Goal: Transaction & Acquisition: Purchase product/service

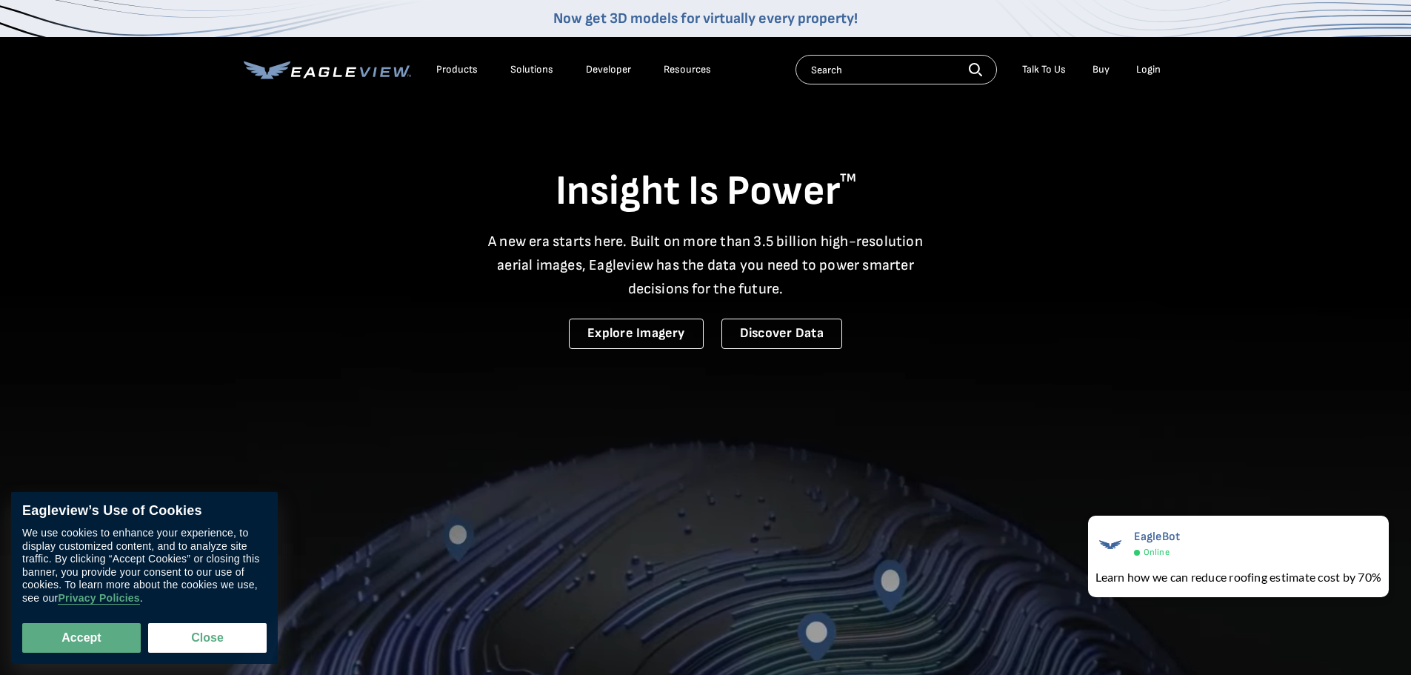
click at [1150, 71] on div "Login" at bounding box center [1148, 69] width 24 height 13
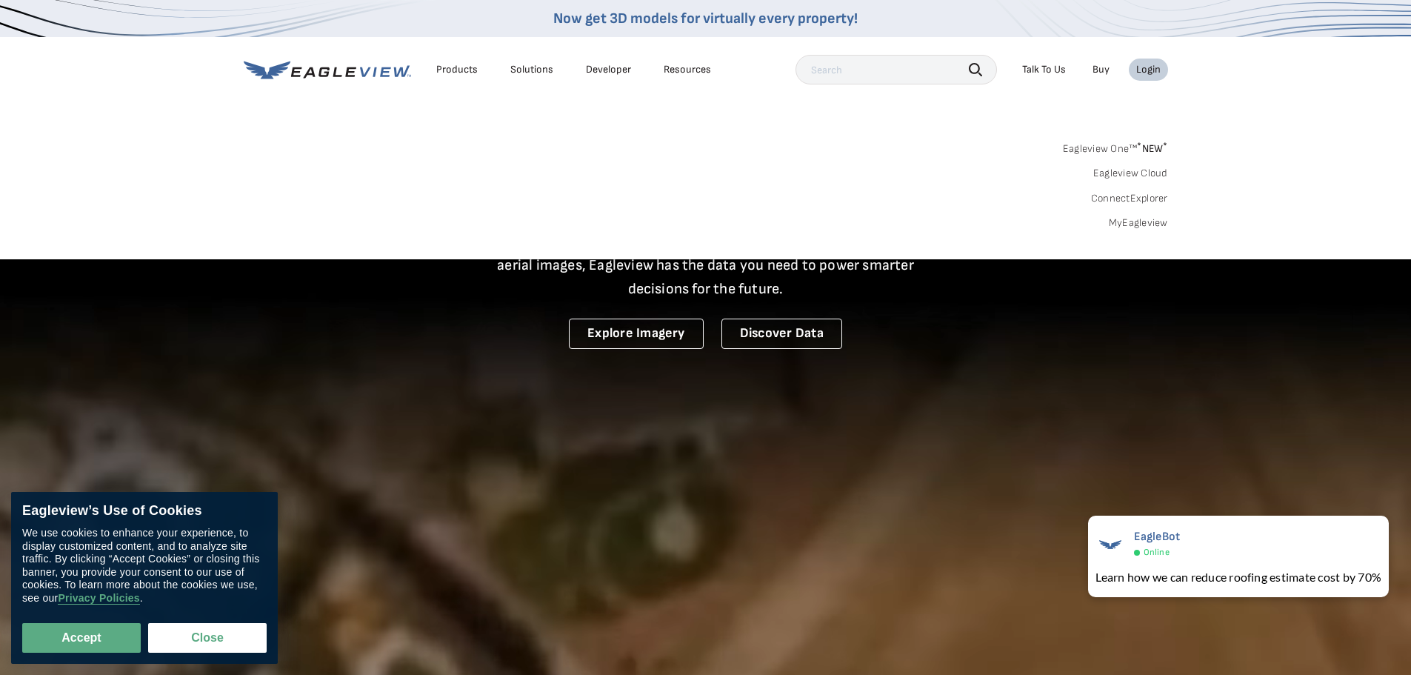
click at [1144, 227] on link "MyEagleview" at bounding box center [1138, 222] width 59 height 13
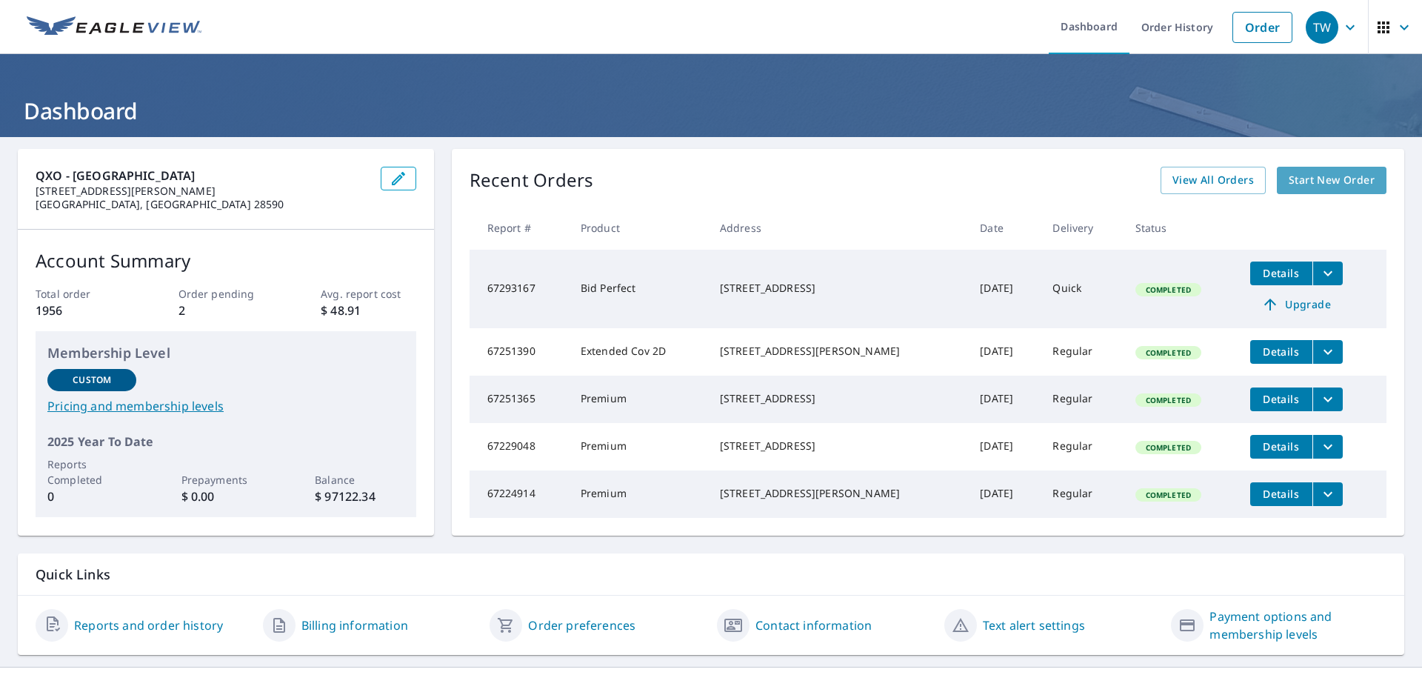
click at [1315, 183] on span "Start New Order" at bounding box center [1332, 180] width 86 height 19
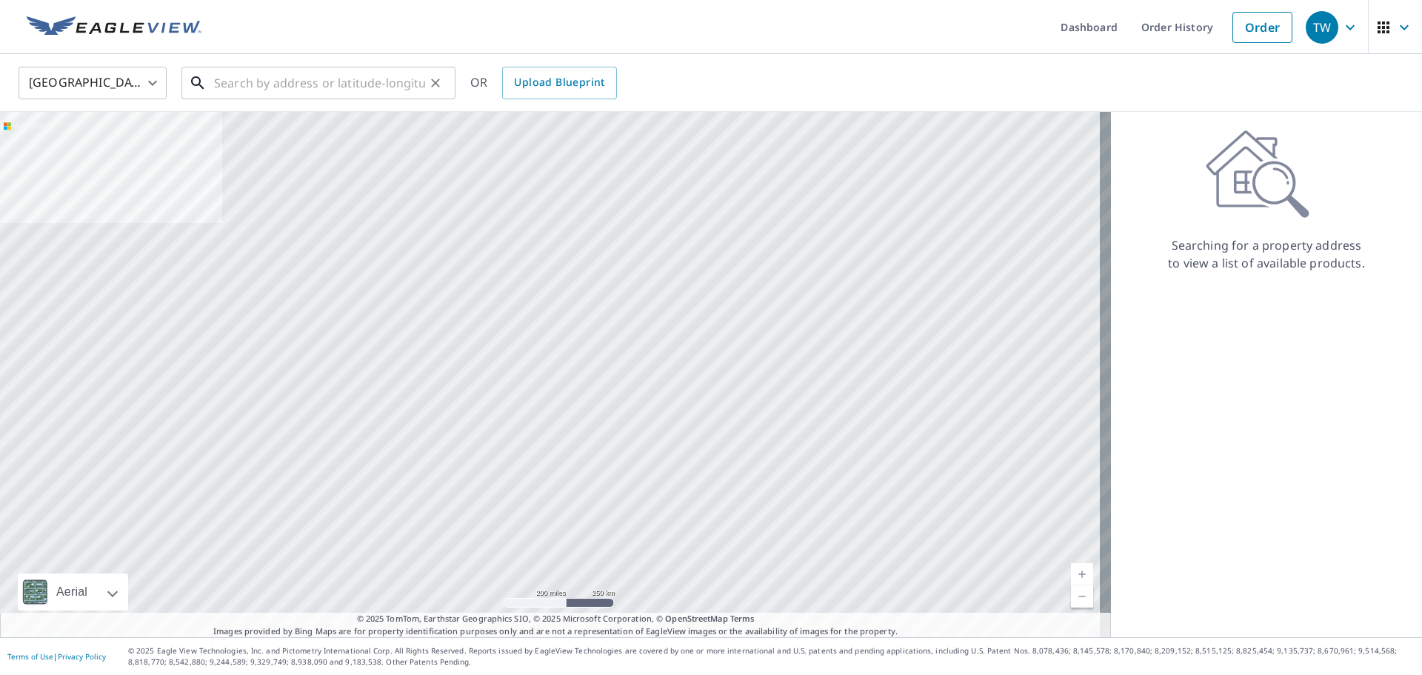
click at [267, 81] on input "text" at bounding box center [319, 82] width 211 height 41
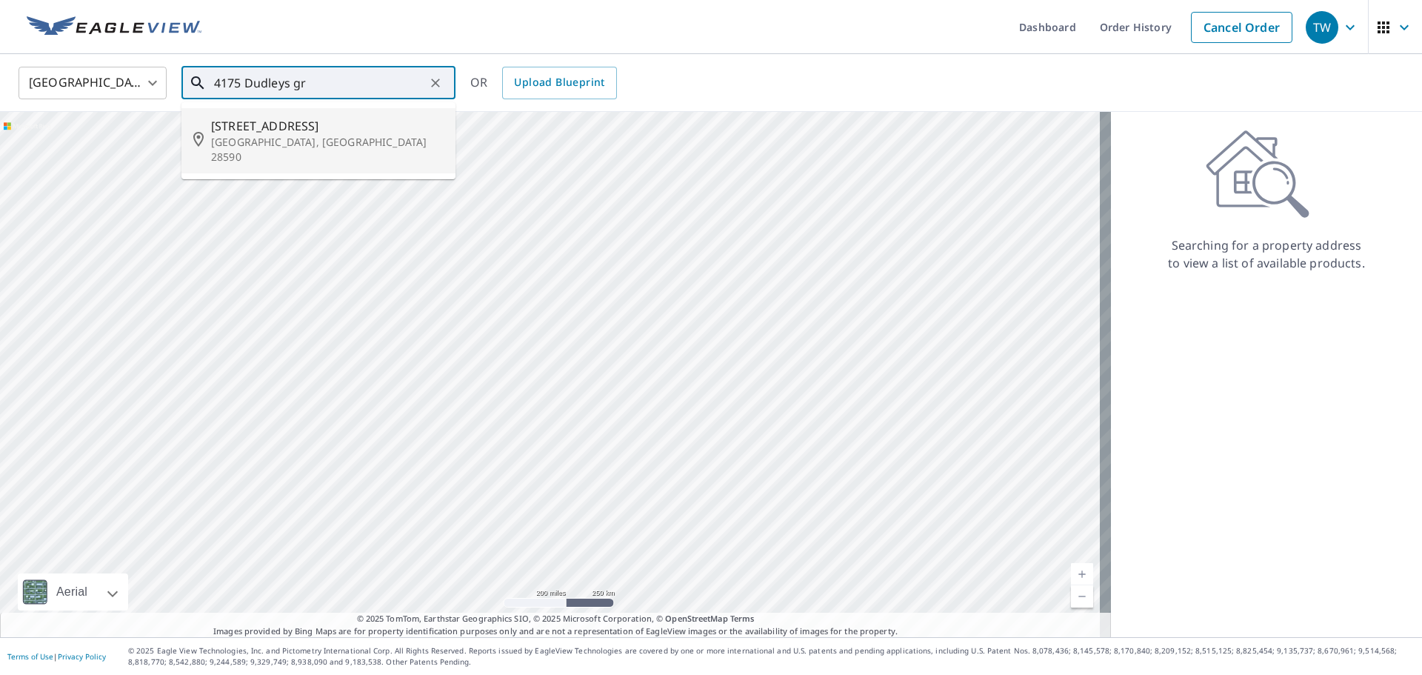
click at [276, 153] on li "4175 Dudleys Grant Dr Winterville, NC 28590" at bounding box center [318, 140] width 274 height 65
type input "4175 Dudleys Grant Dr Winterville, NC 28590"
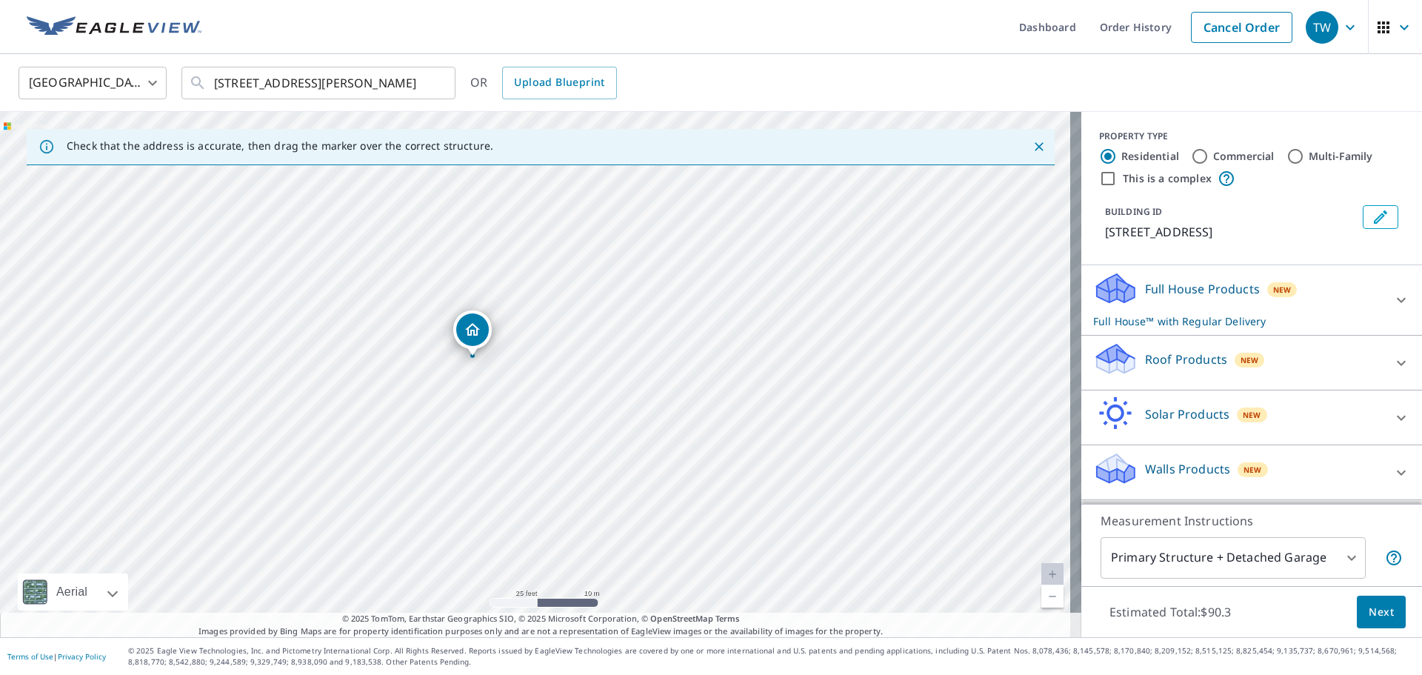
click at [1384, 314] on div at bounding box center [1402, 300] width 36 height 36
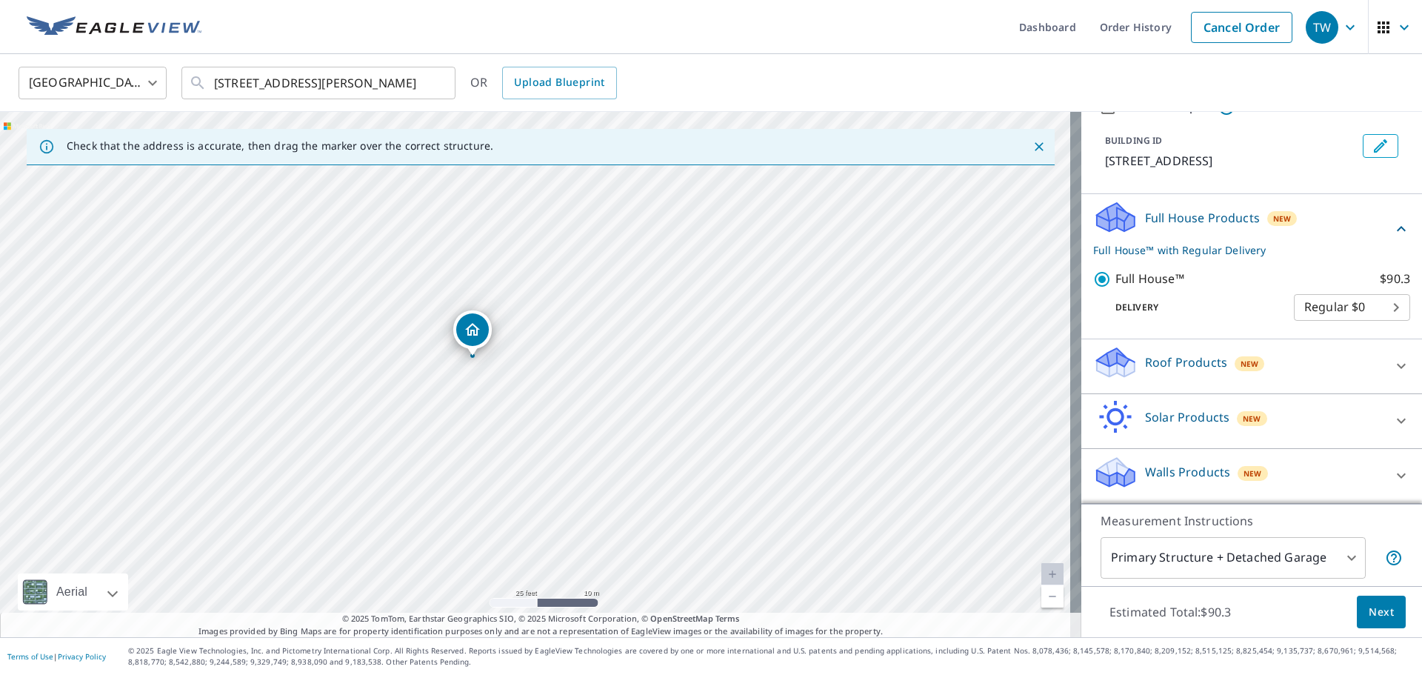
scroll to position [89, 0]
click at [1377, 613] on span "Next" at bounding box center [1381, 612] width 25 height 19
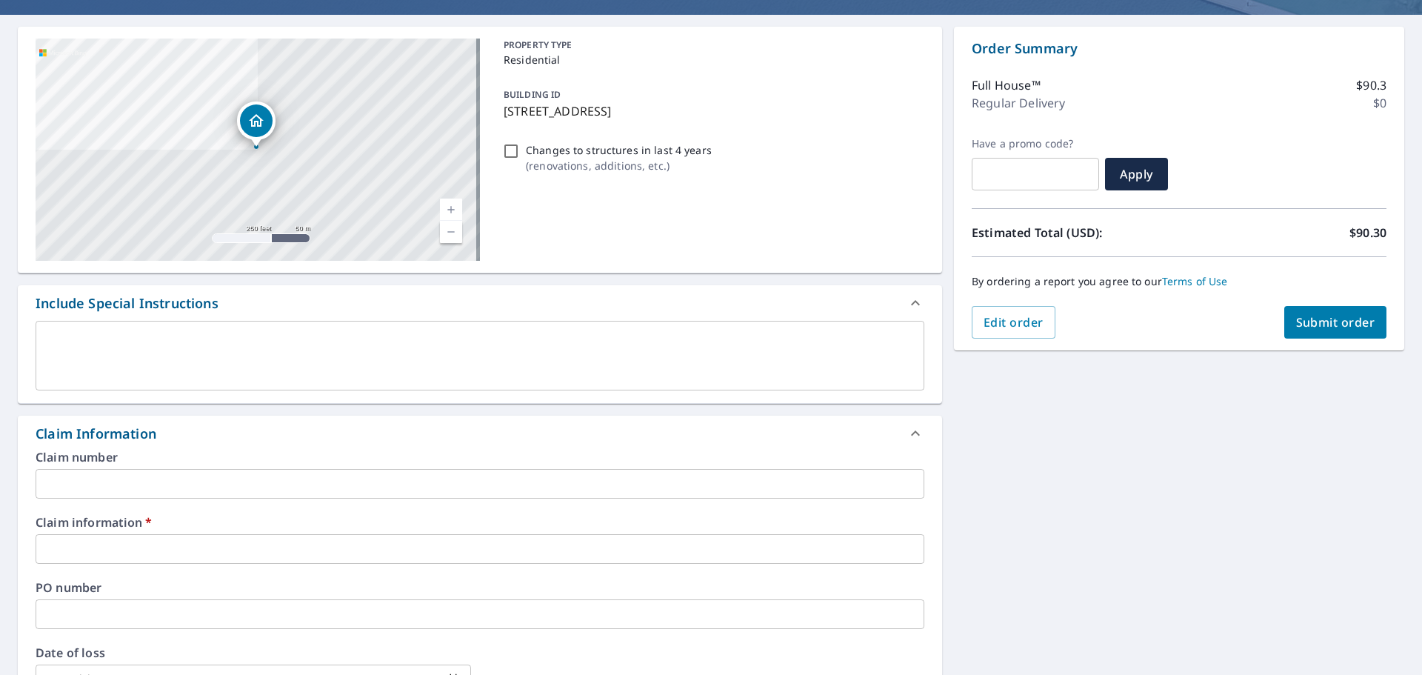
scroll to position [148, 0]
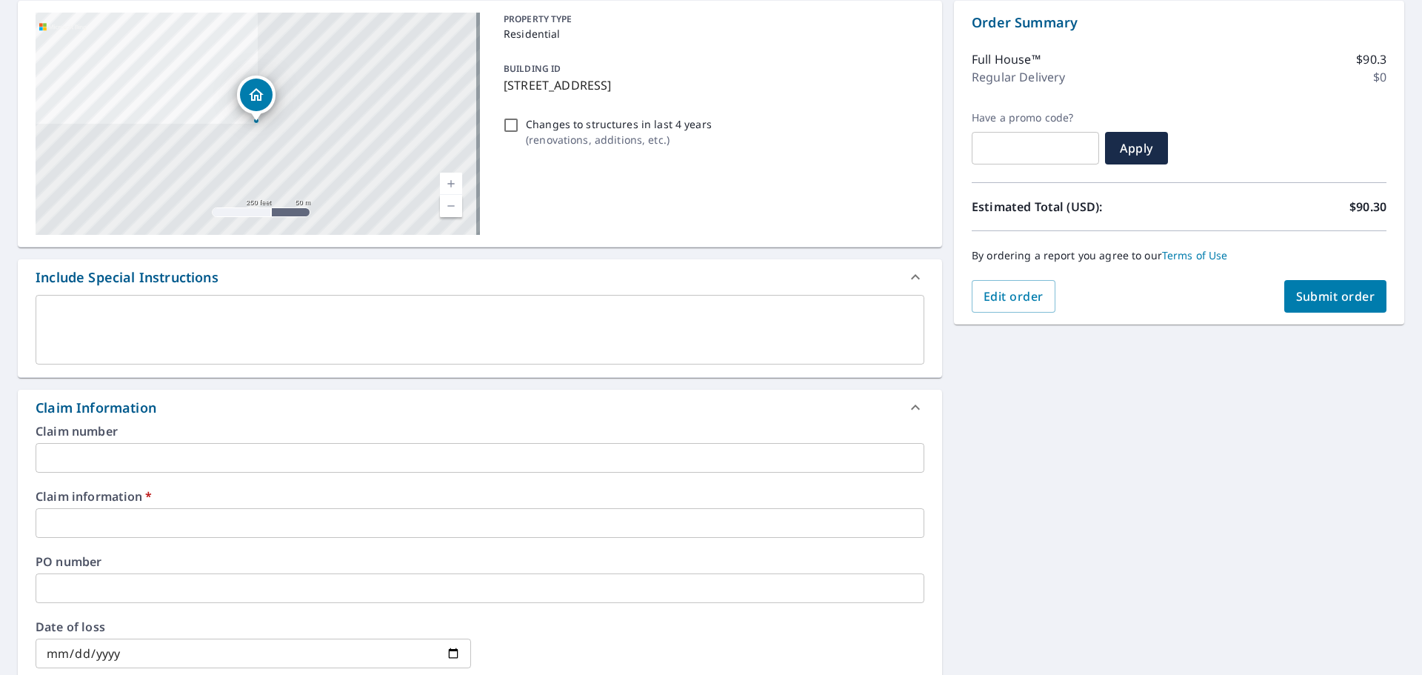
click at [174, 513] on input "text" at bounding box center [480, 523] width 889 height 30
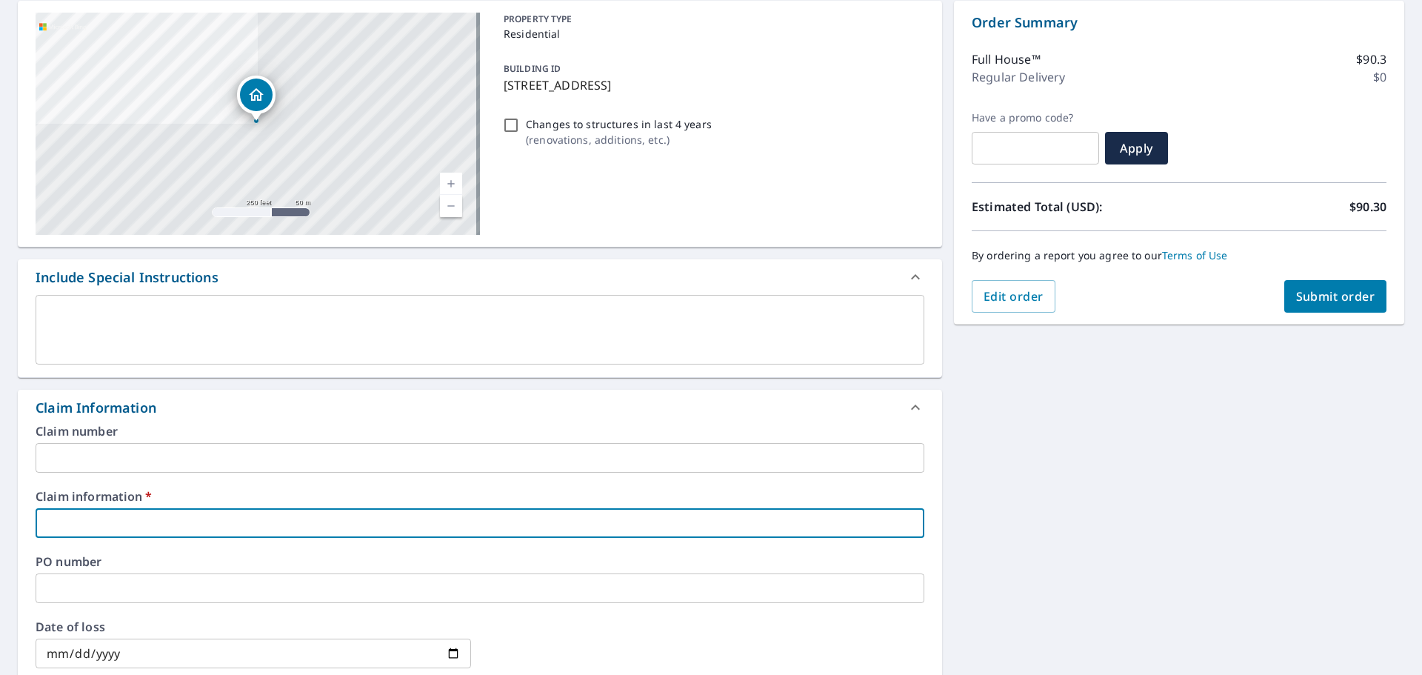
type input "r"
checkbox input "true"
type input "ro"
checkbox input "true"
type input "roc"
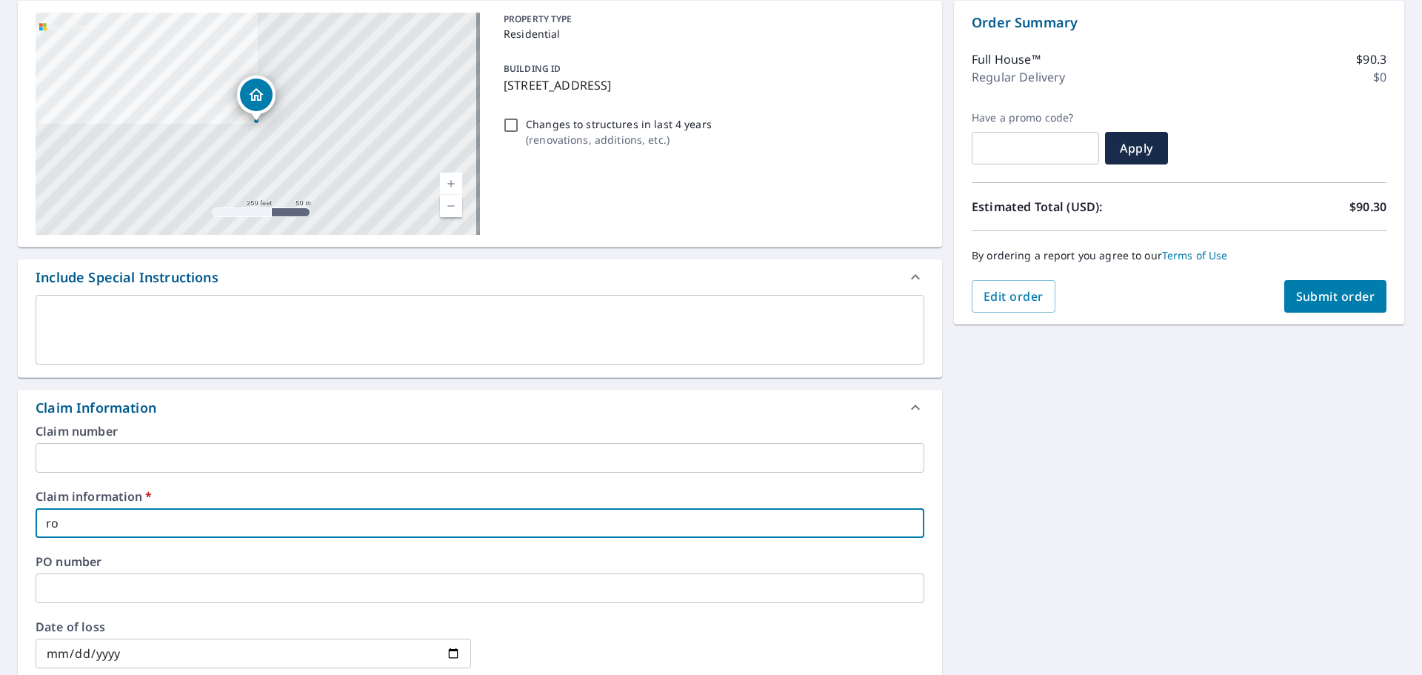
checkbox input "true"
type input "rock"
checkbox input "true"
type input "rocky"
checkbox input "true"
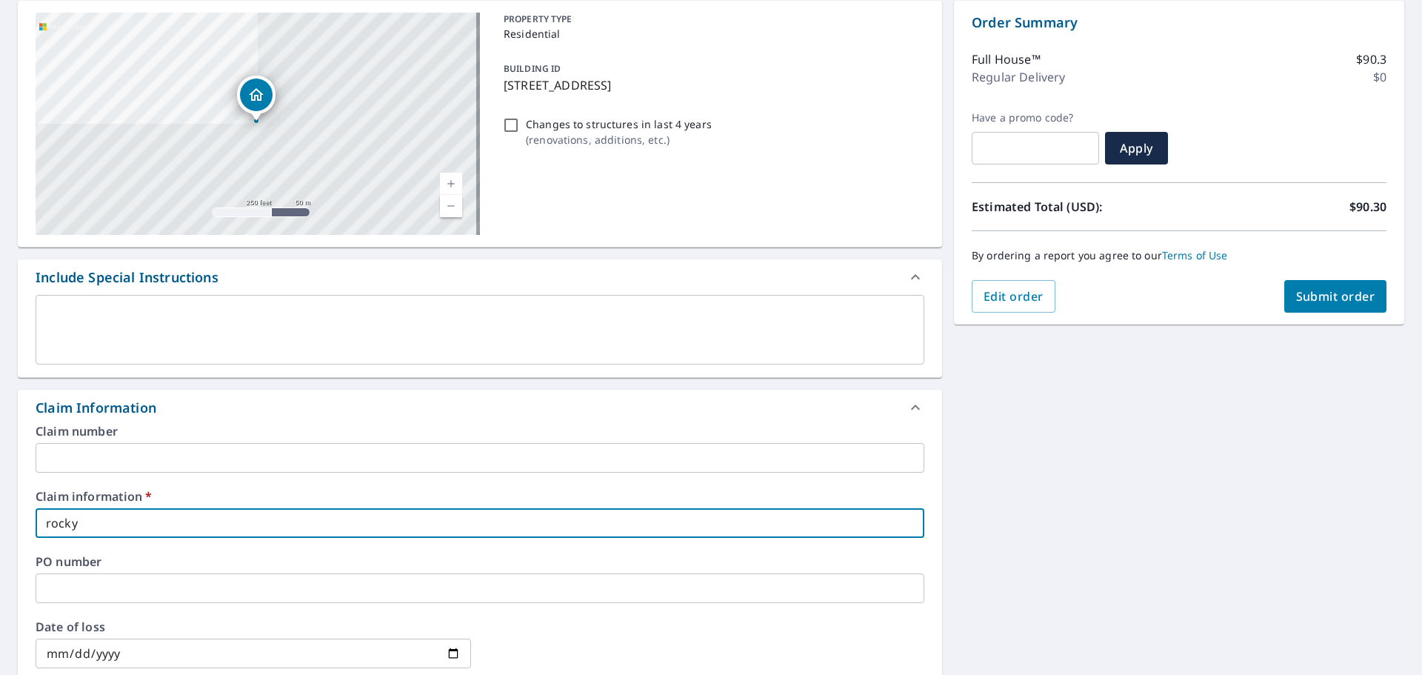
type input "rocky"
checkbox input "true"
type input "rocky r"
checkbox input "true"
type input "rocky ru"
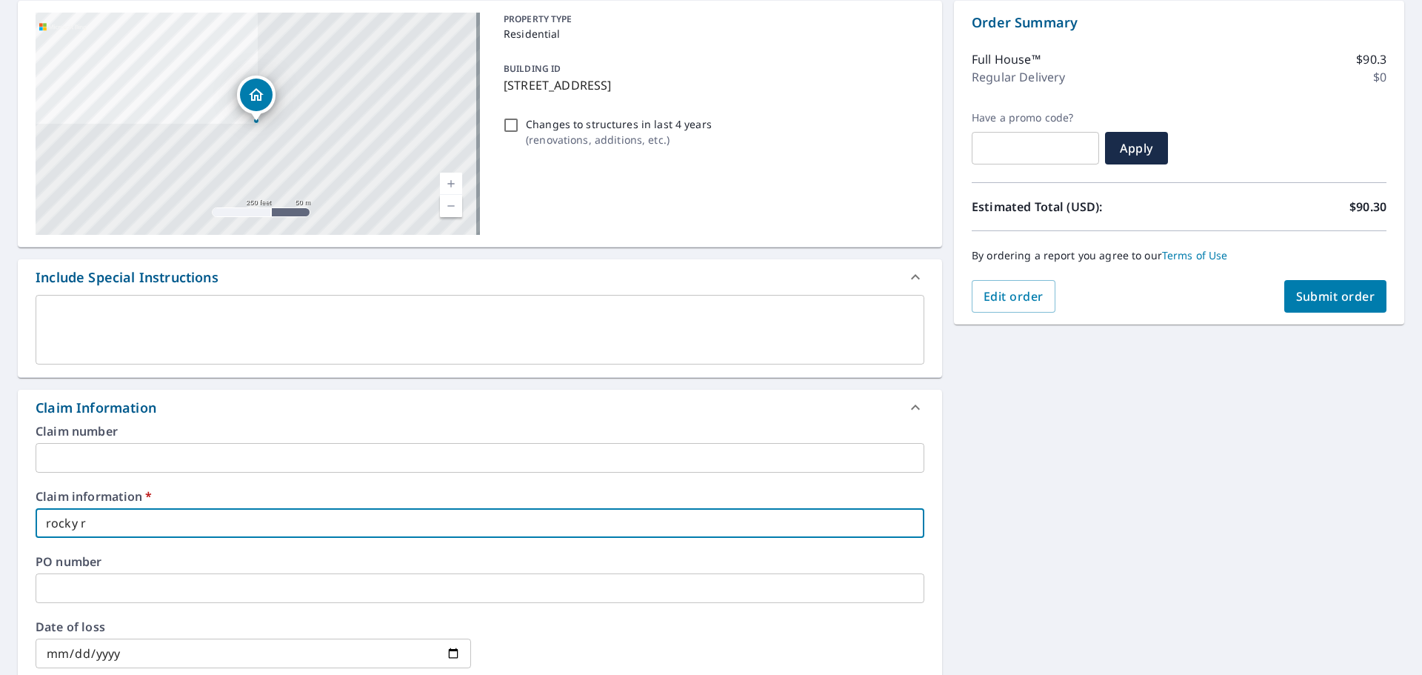
checkbox input "true"
type input "rocky rus"
checkbox input "true"
type input "rocky russ"
checkbox input "true"
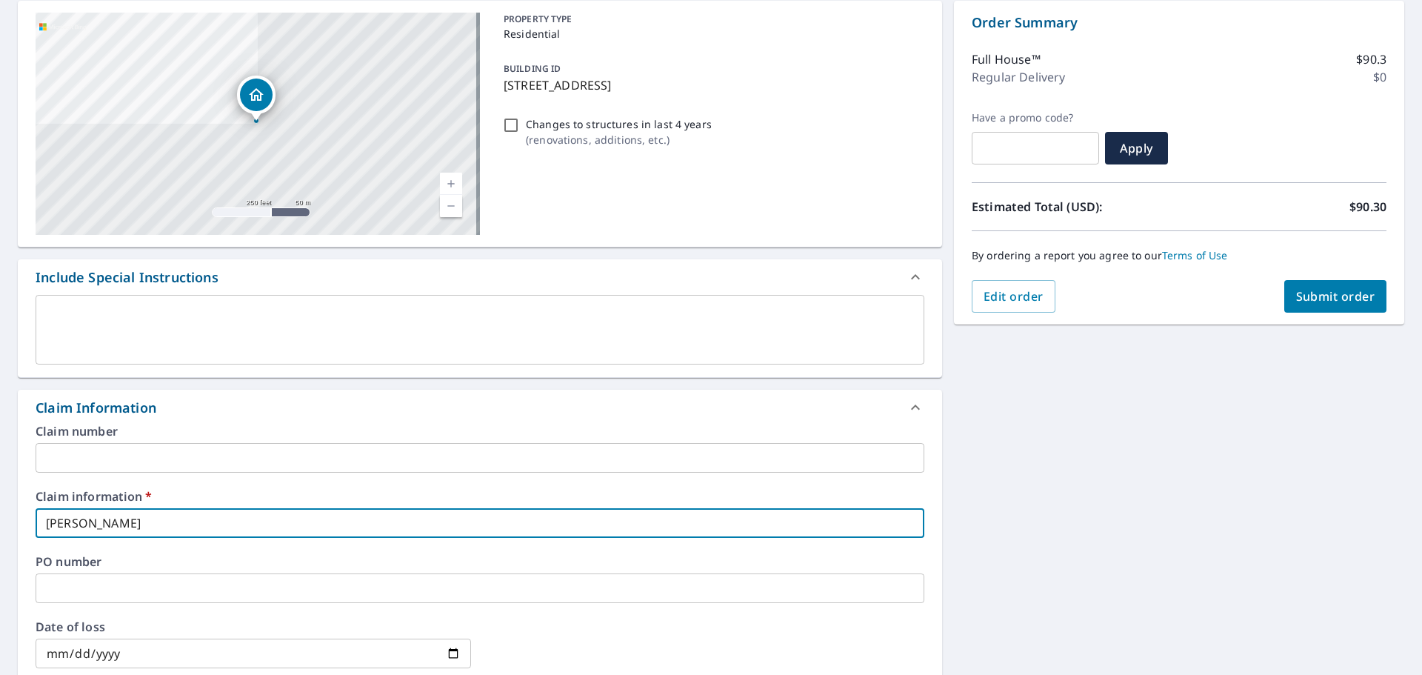
type input "rocky russe"
checkbox input "true"
type input "rocky russel"
checkbox input "true"
type input "rocky russell"
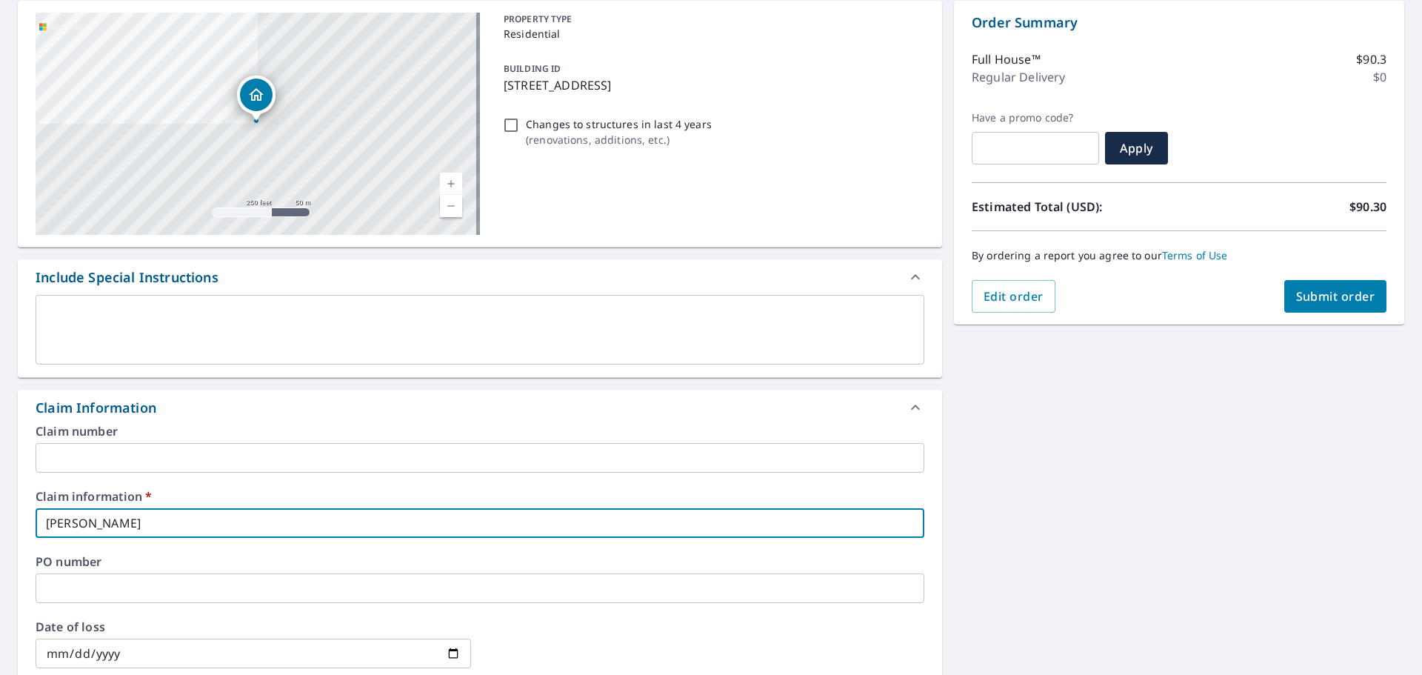
checkbox input "true"
type input "rocky russell"
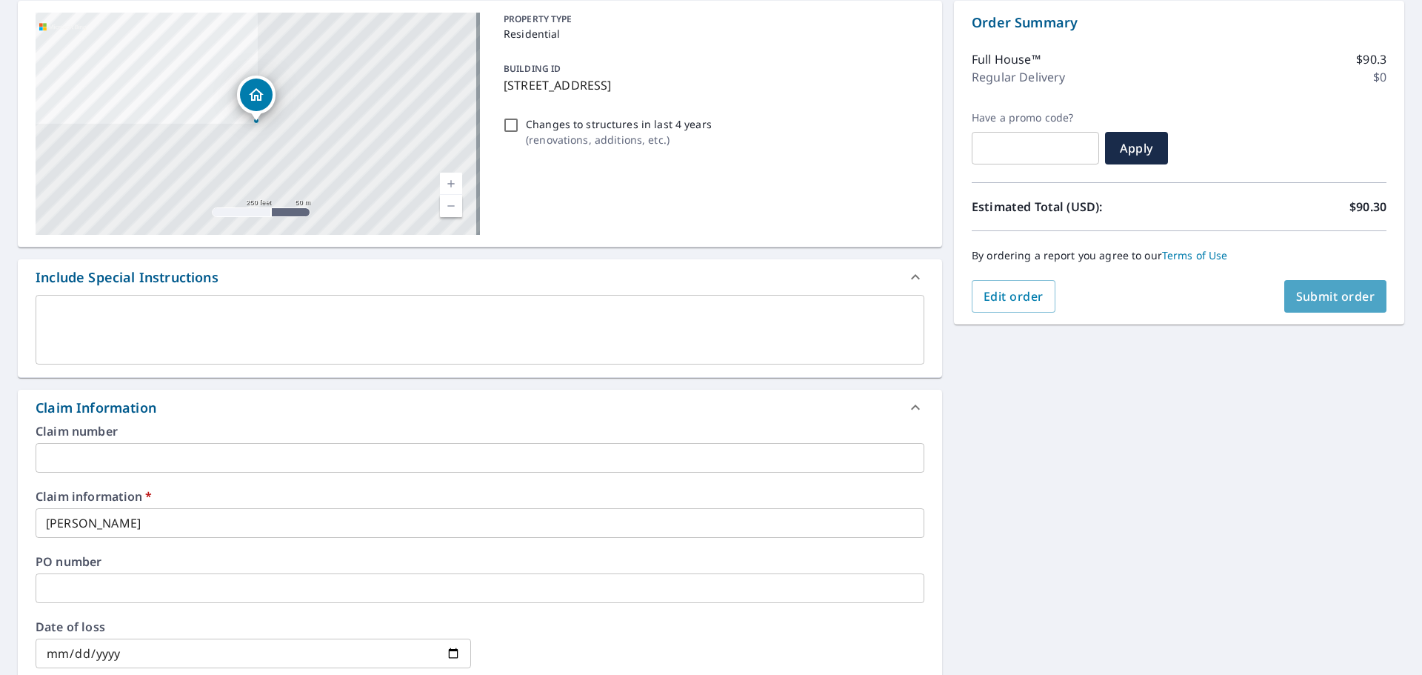
click at [1345, 303] on span "Submit order" at bounding box center [1335, 296] width 79 height 16
checkbox input "true"
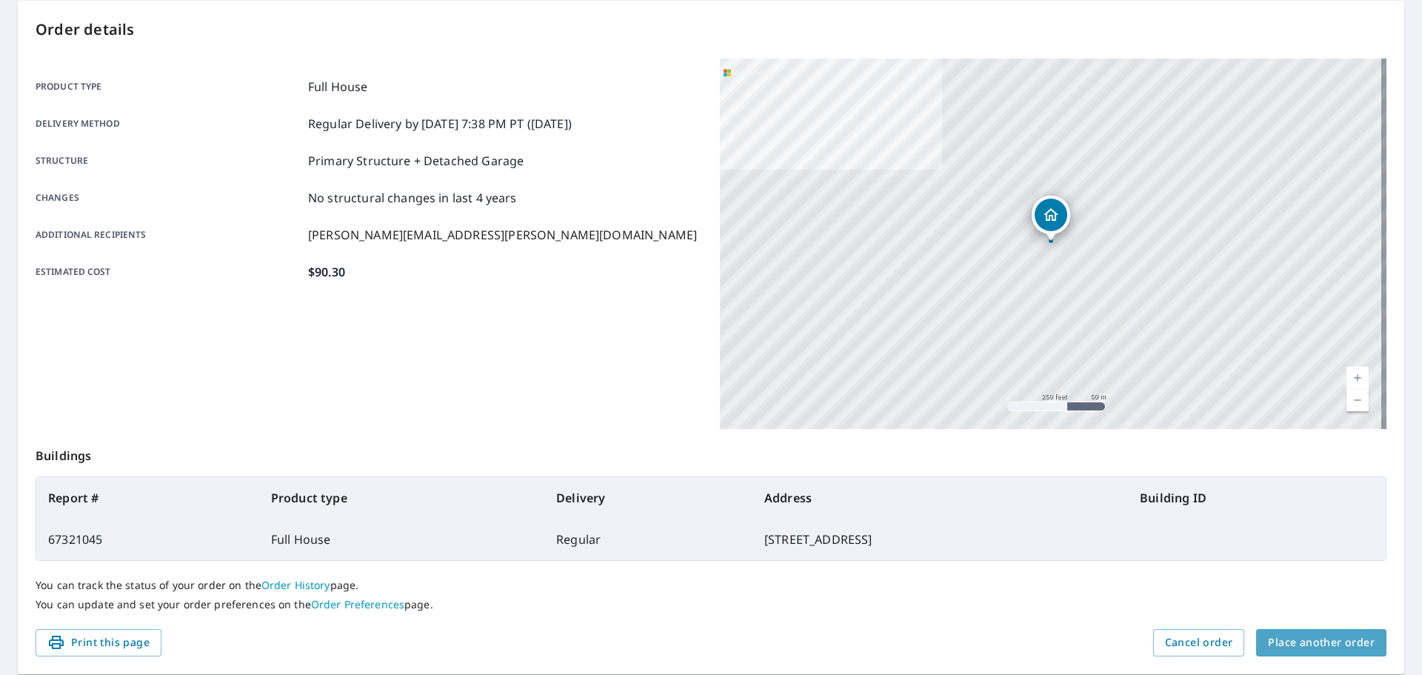
click at [1339, 644] on span "Place another order" at bounding box center [1321, 642] width 107 height 19
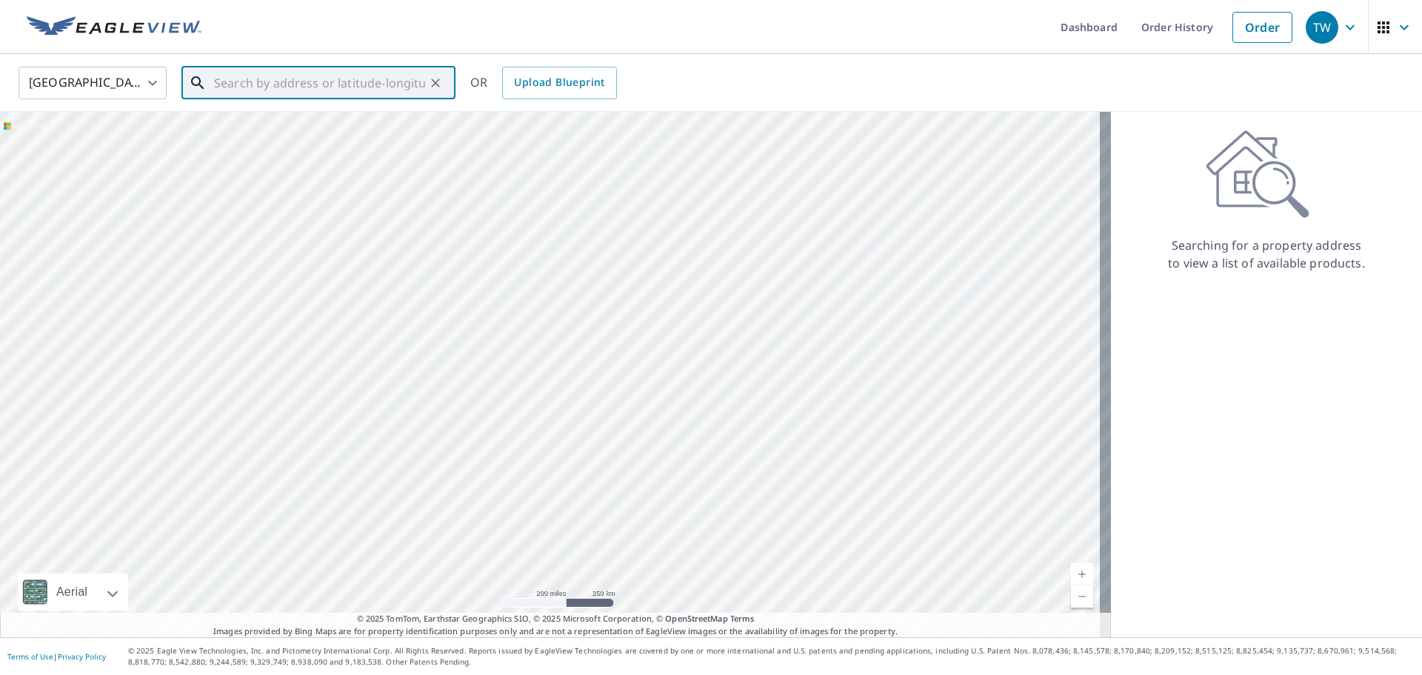
click at [258, 94] on input "text" at bounding box center [319, 82] width 211 height 41
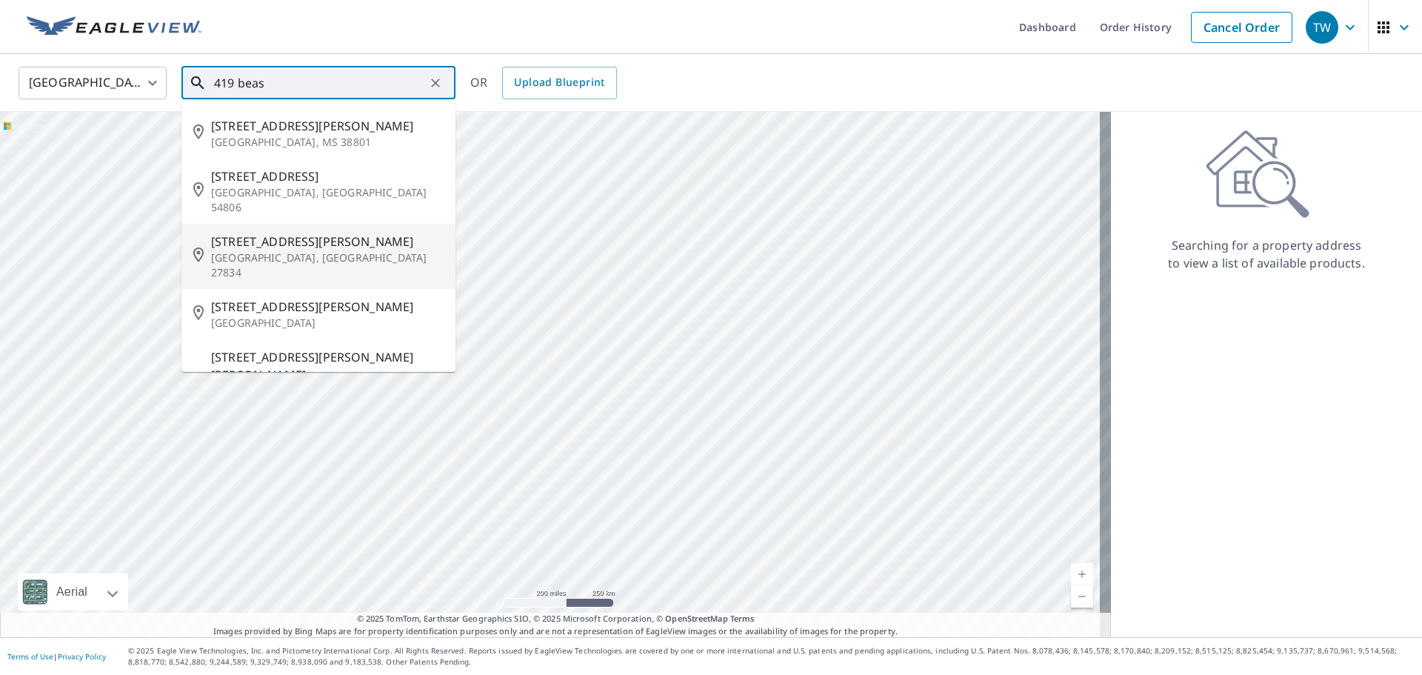
click at [309, 234] on span "419 Beasley Dr" at bounding box center [327, 242] width 233 height 18
type input "419 Beasley Dr Greenville, NC 27834"
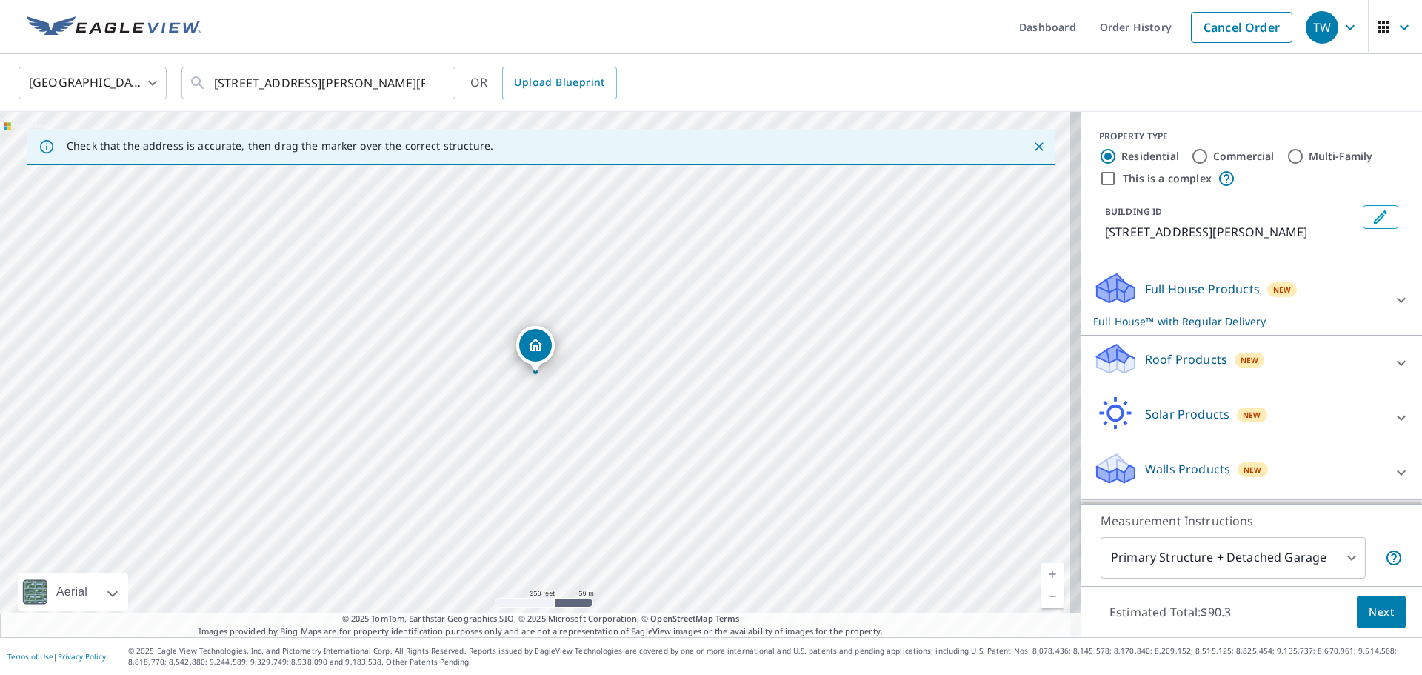
click at [1350, 307] on div "Full House Products New Full House™ with Regular Delivery" at bounding box center [1238, 300] width 290 height 58
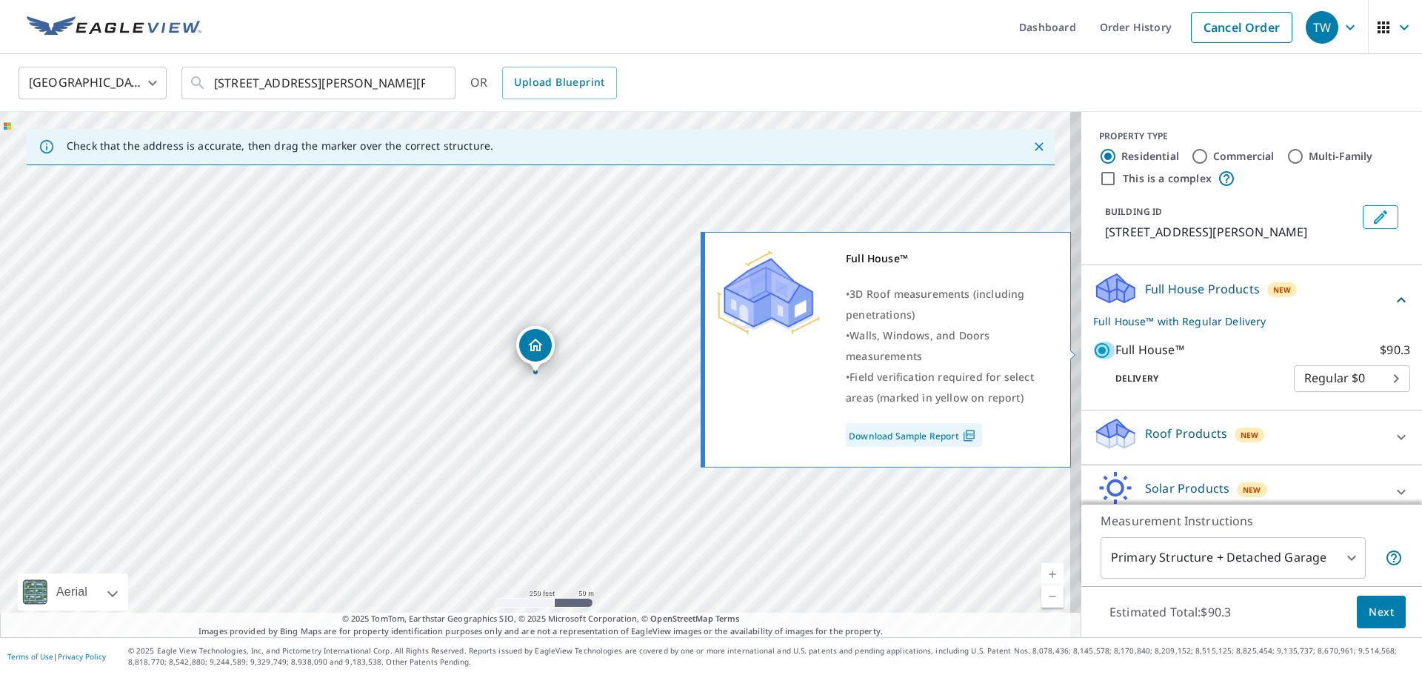
click at [1093, 350] on input "Full House™ $90.3" at bounding box center [1104, 350] width 22 height 18
checkbox input "false"
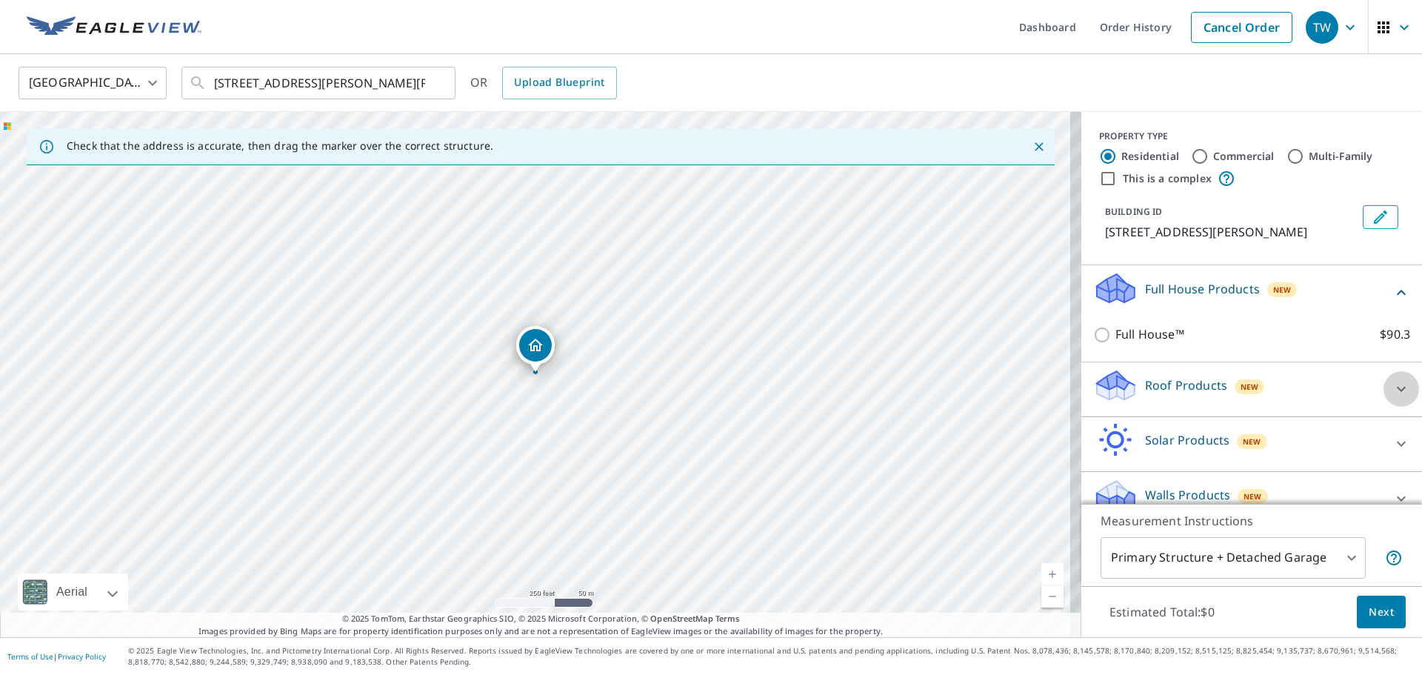
click at [1392, 395] on icon at bounding box center [1401, 389] width 18 height 18
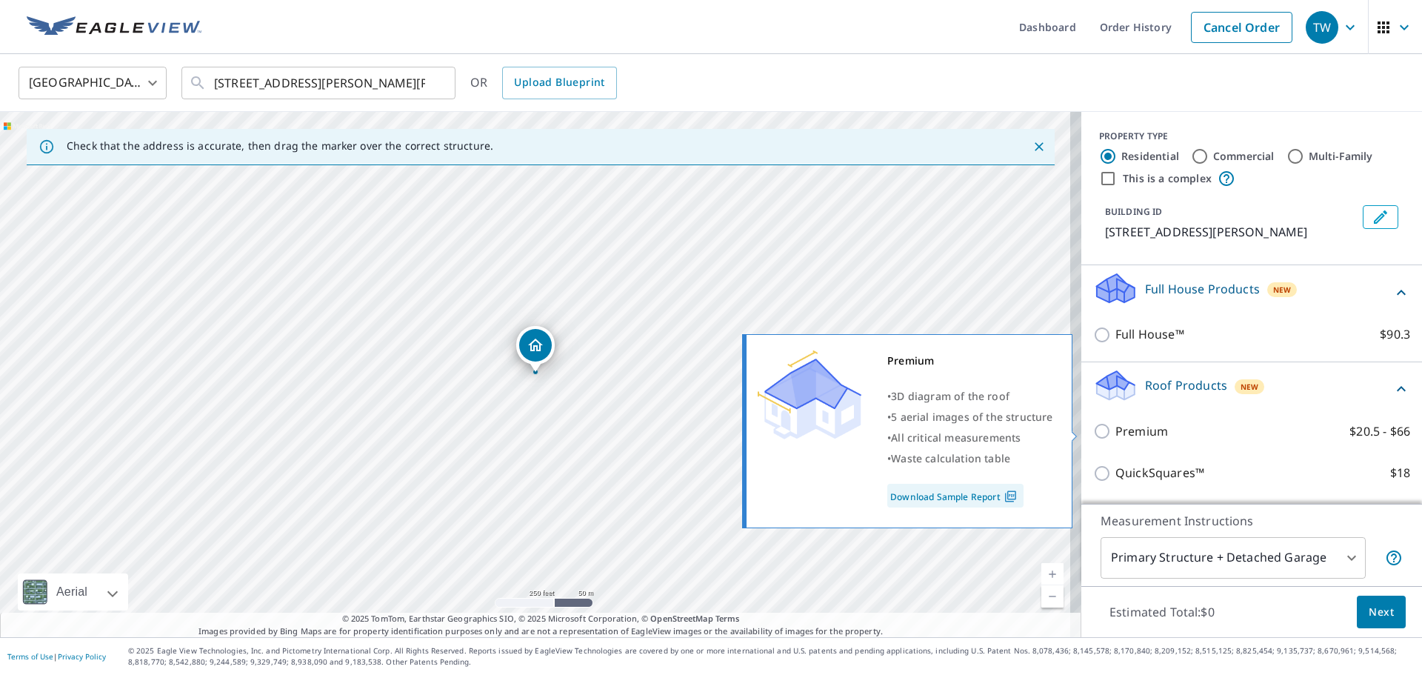
click at [1096, 429] on input "Premium $20.5 - $66" at bounding box center [1104, 431] width 22 height 18
checkbox input "true"
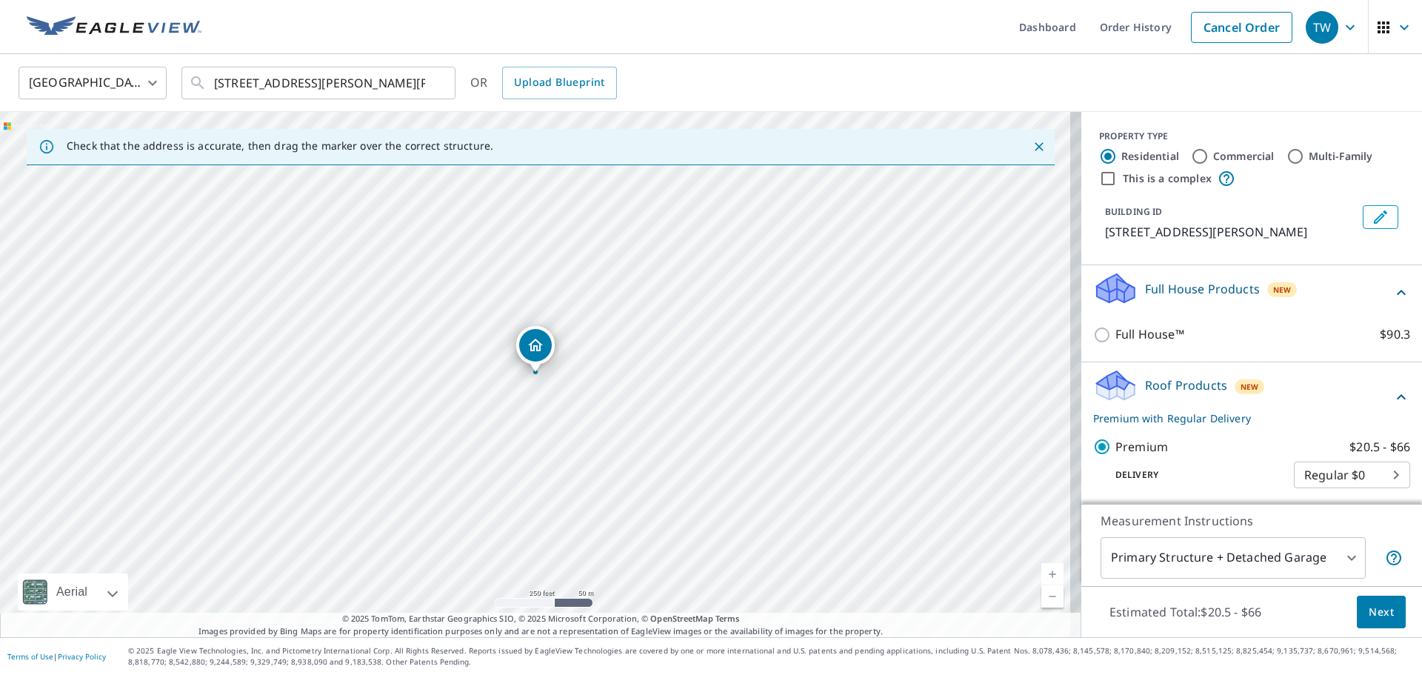
click at [1369, 611] on span "Next" at bounding box center [1381, 612] width 25 height 19
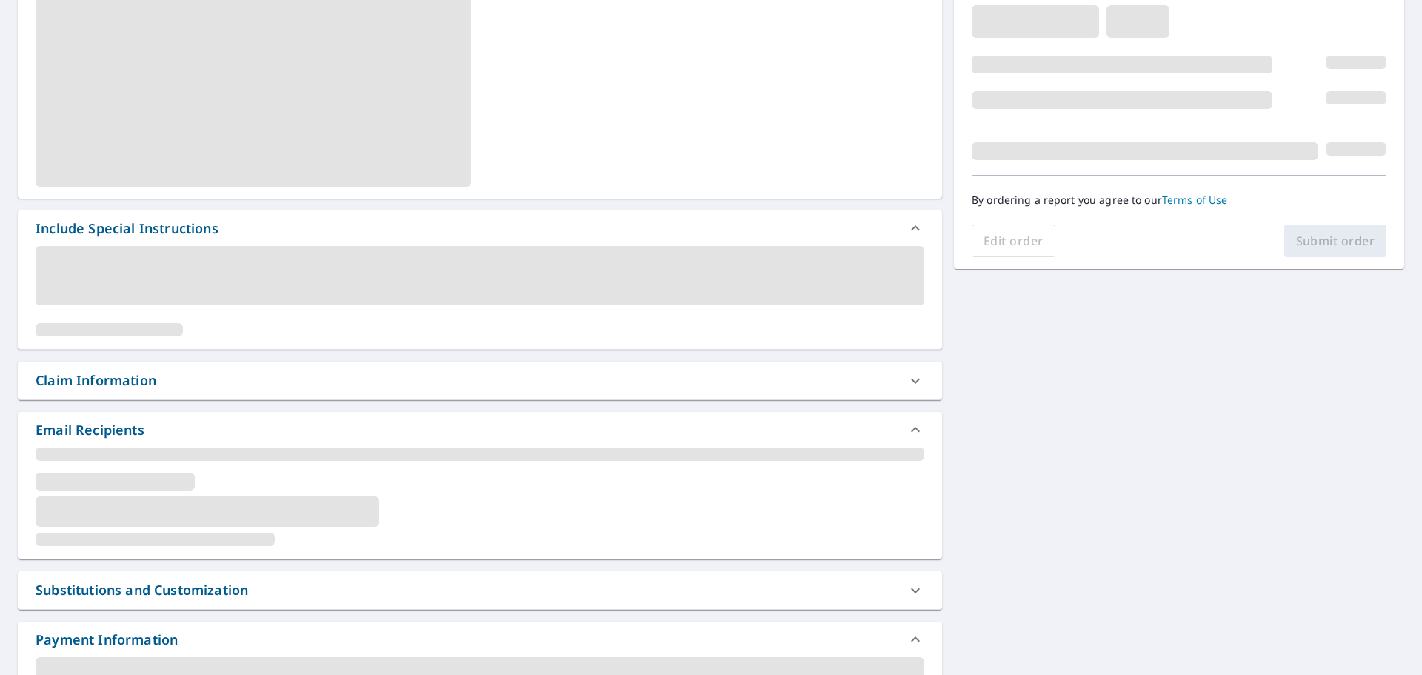
scroll to position [296, 0]
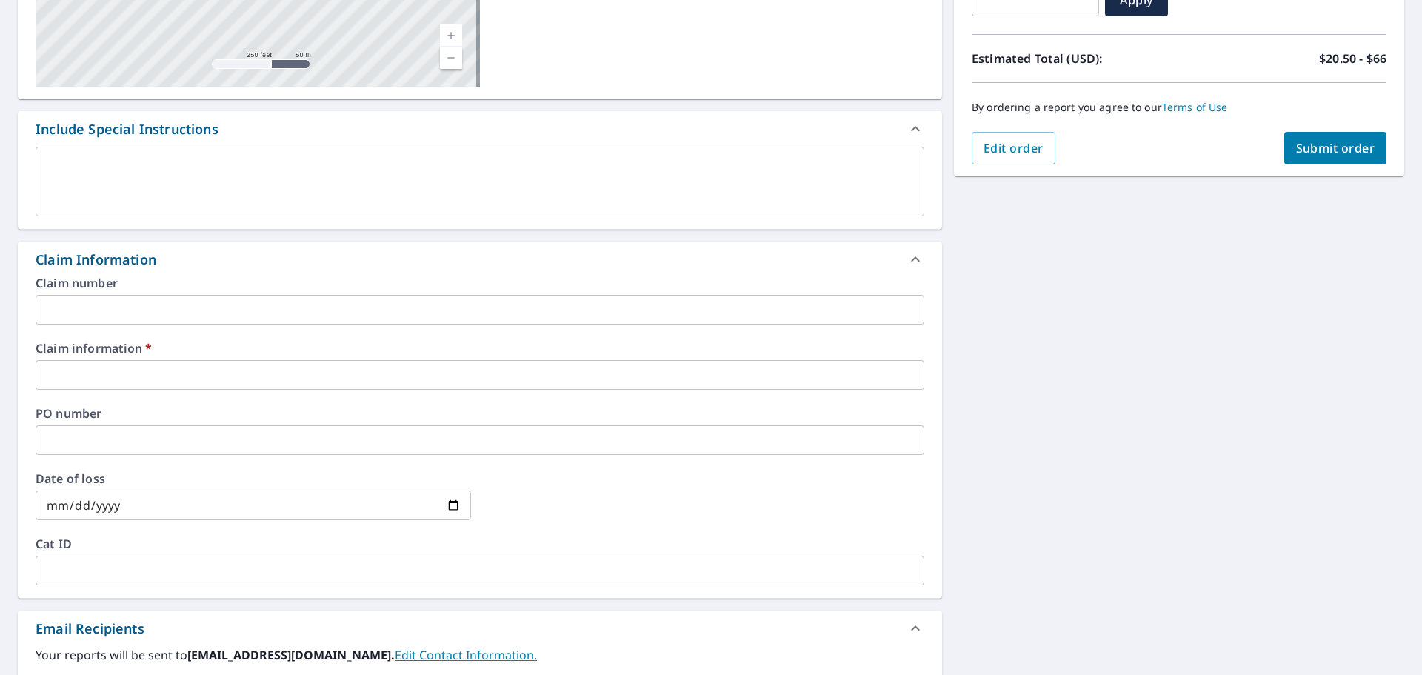
drag, startPoint x: 72, startPoint y: 363, endPoint x: 61, endPoint y: 364, distance: 11.2
click at [72, 363] on input "text" at bounding box center [480, 375] width 889 height 30
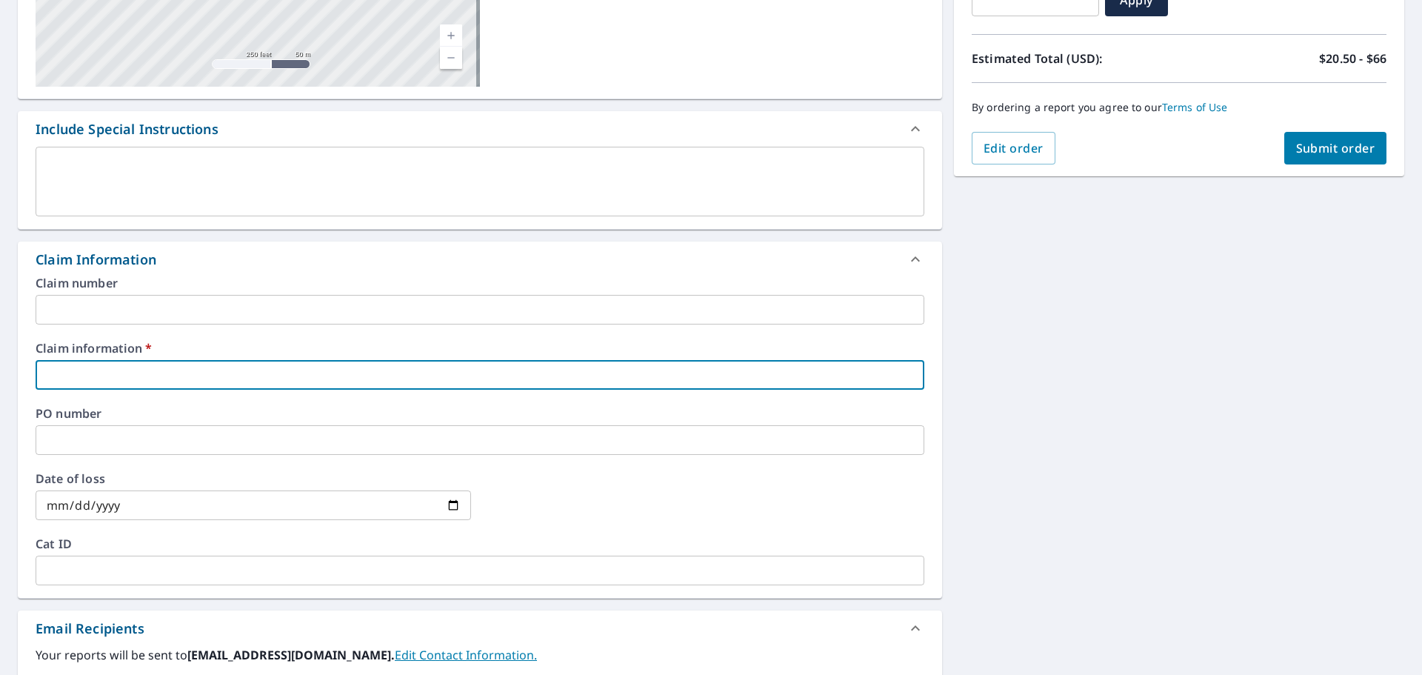
type input "c"
checkbox input "true"
type input "ch"
checkbox input "true"
type input "chr"
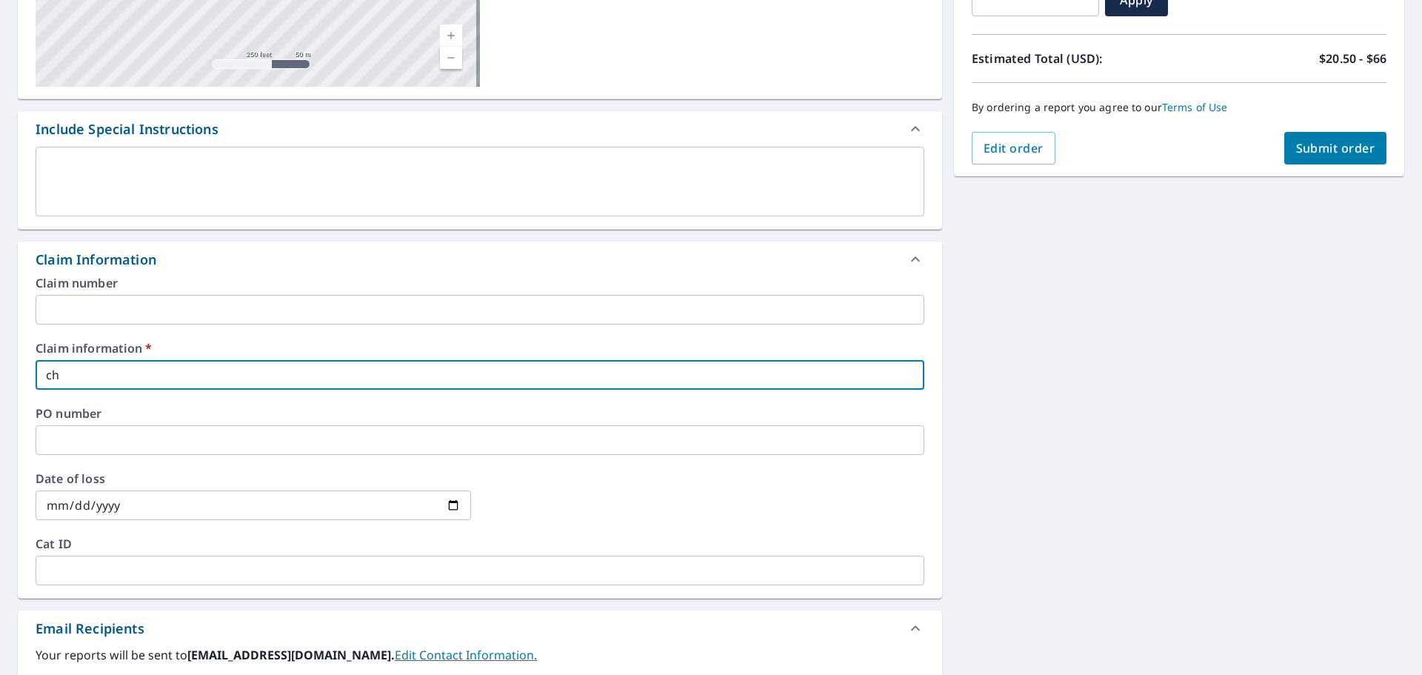
checkbox input "true"
type input "chri"
checkbox input "true"
type input "chris"
checkbox input "true"
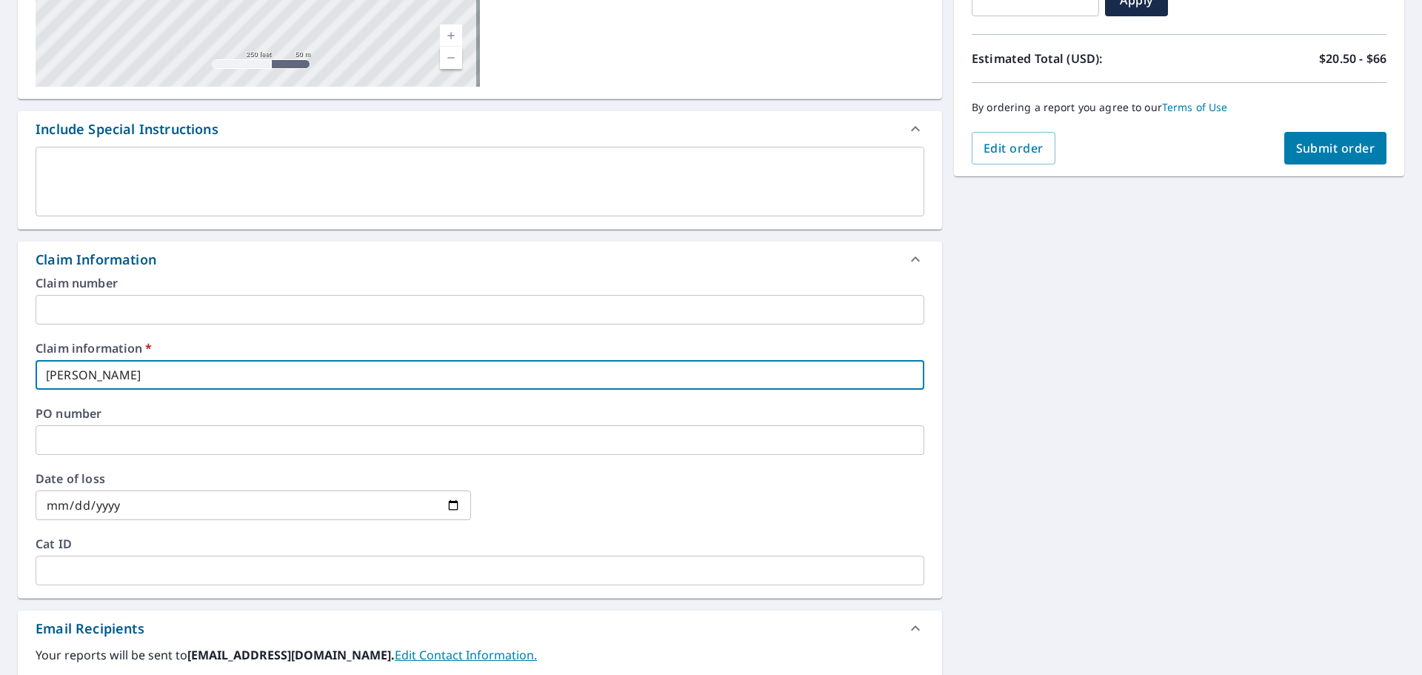
type input "chris"
checkbox input "true"
type input "chris w"
checkbox input "true"
type input "chris we"
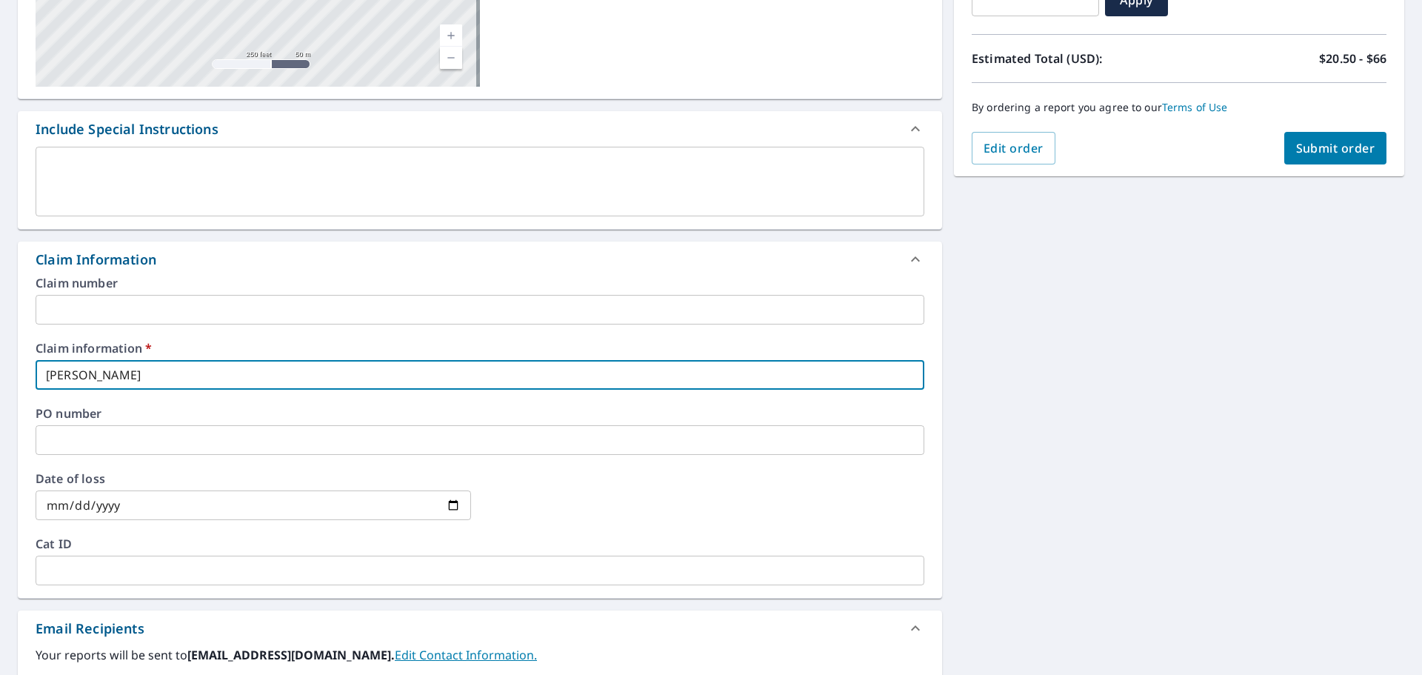
checkbox input "true"
type input "chris wel"
checkbox input "true"
type input "chris well"
checkbox input "true"
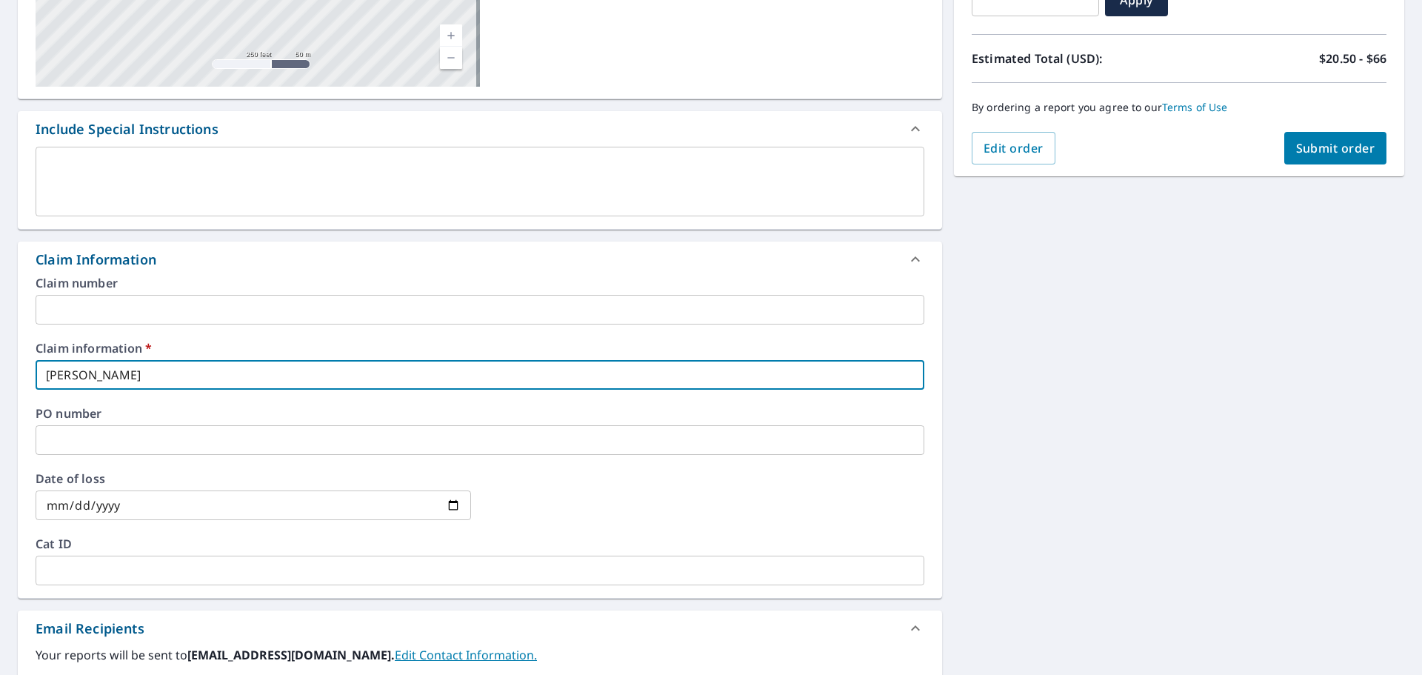
type input "chris wells"
checkbox input "true"
type input "chris wells"
click at [1312, 134] on button "Submit order" at bounding box center [1335, 148] width 103 height 33
checkbox input "true"
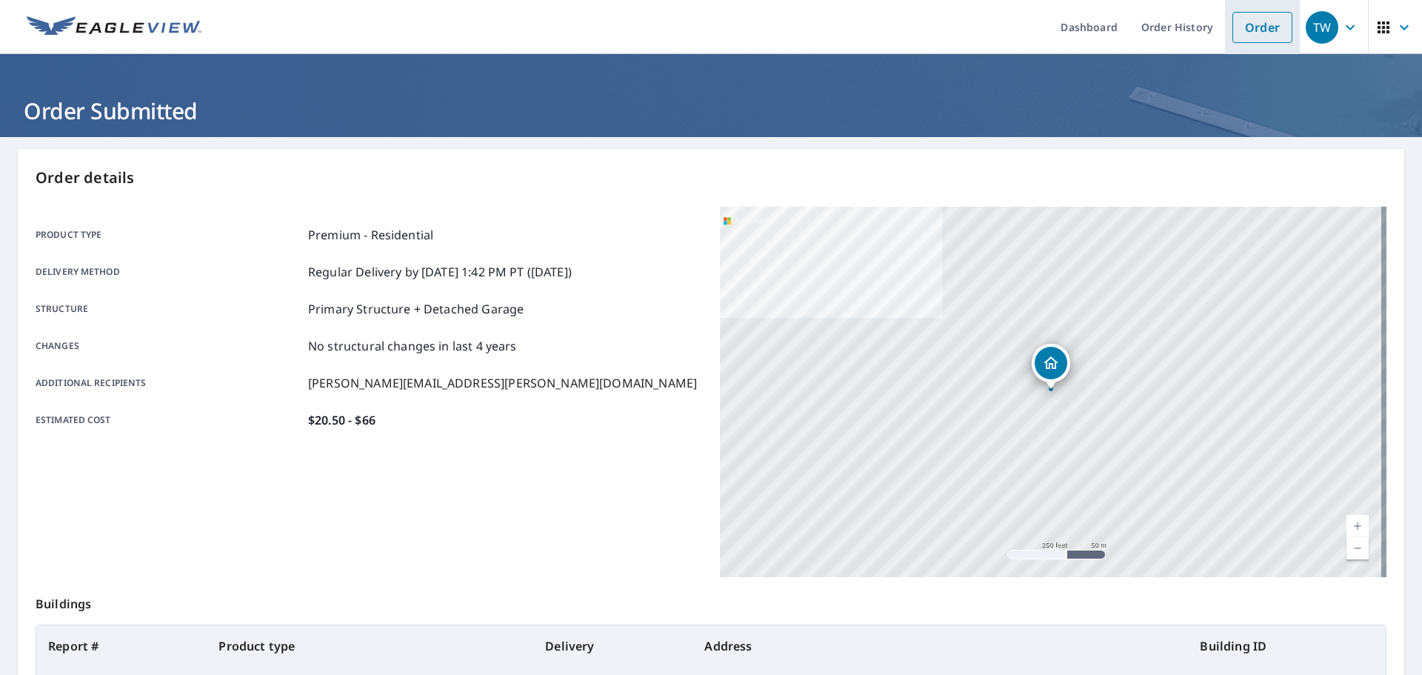
click at [1248, 37] on link "Order" at bounding box center [1263, 27] width 60 height 31
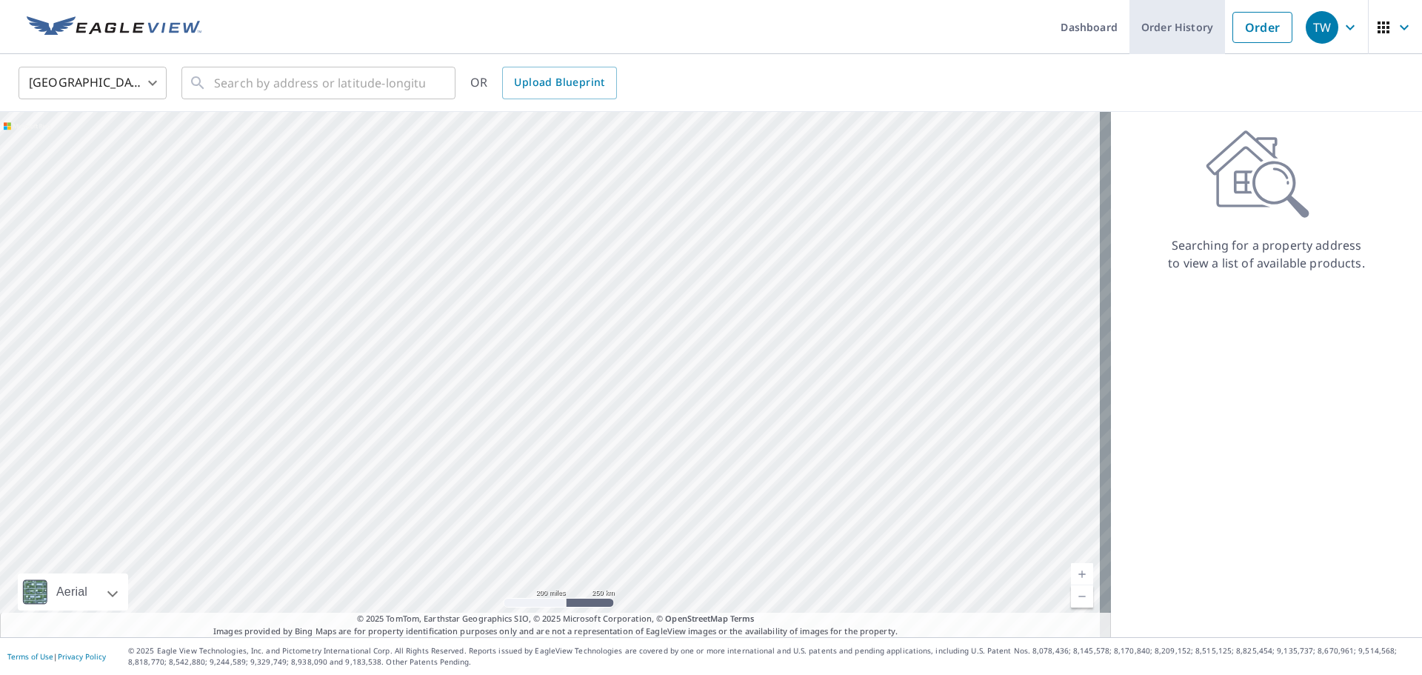
click at [1164, 36] on link "Order History" at bounding box center [1178, 27] width 96 height 54
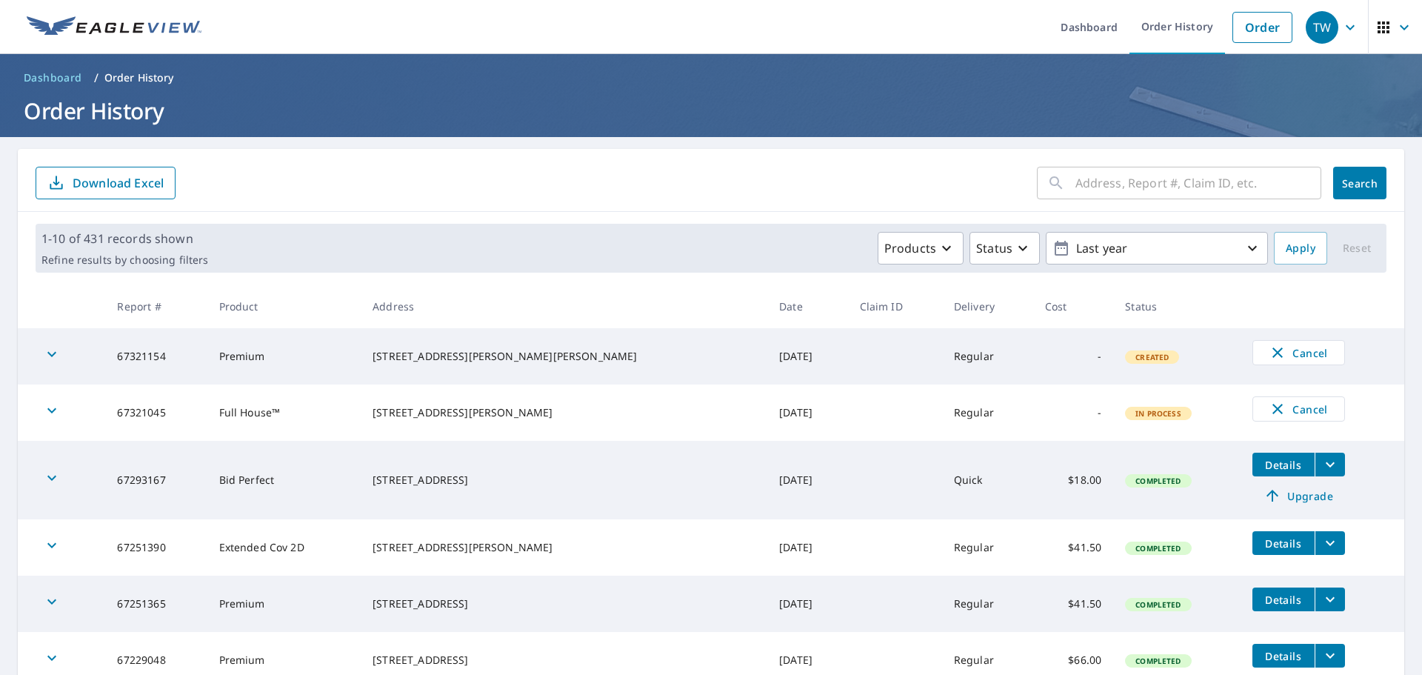
drag, startPoint x: 278, startPoint y: 405, endPoint x: 307, endPoint y: 407, distance: 28.2
click at [278, 407] on td "Full House™" at bounding box center [284, 412] width 154 height 56
click at [1127, 412] on span "In Process" at bounding box center [1159, 413] width 64 height 10
click at [1269, 405] on icon "button" at bounding box center [1278, 409] width 18 height 18
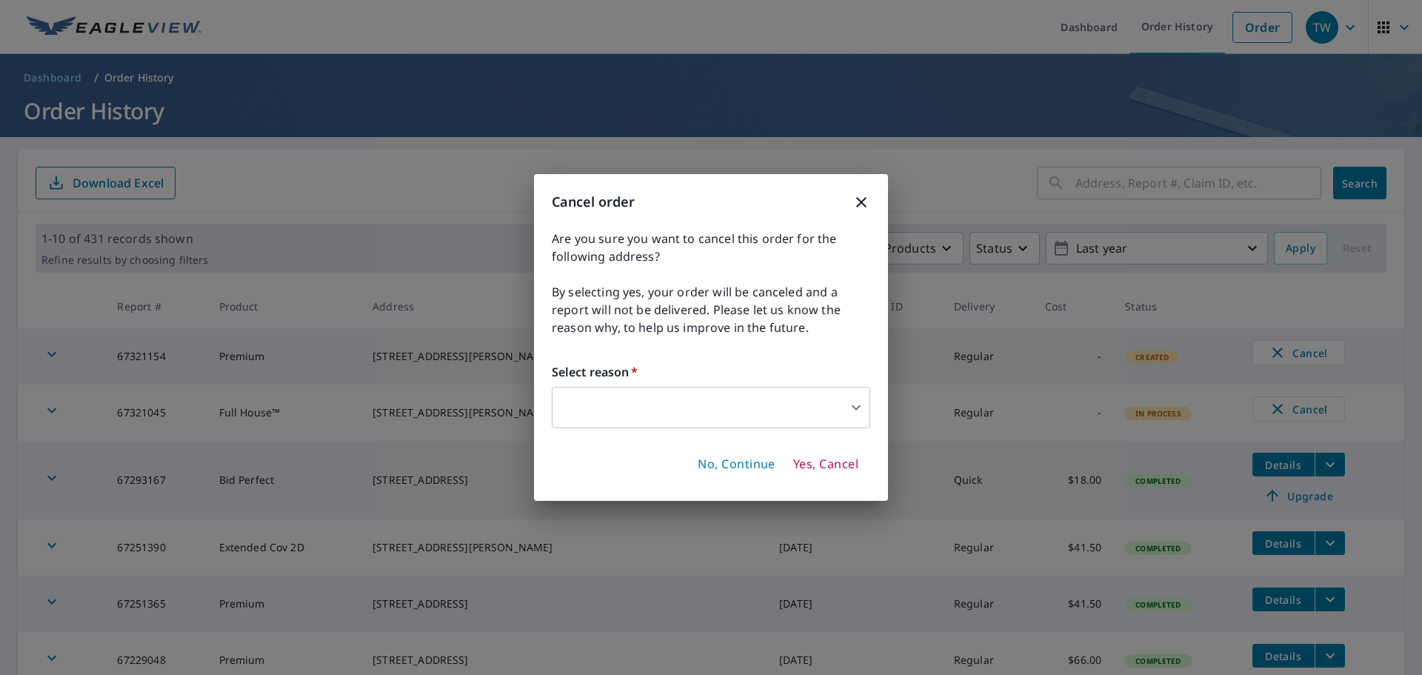
click at [847, 404] on body "TW TW Dashboard Order History Order TW Dashboard / Order History Order History …" at bounding box center [711, 337] width 1422 height 675
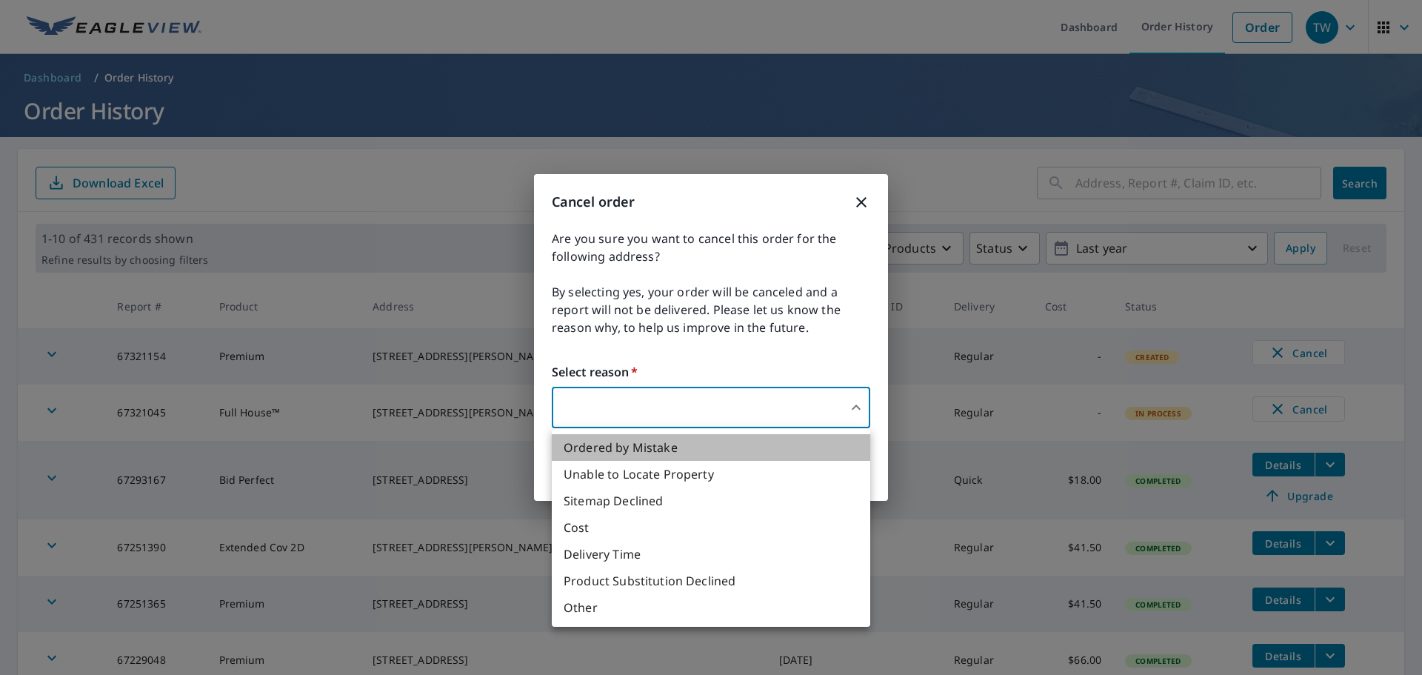
click at [664, 452] on li "Ordered by Mistake" at bounding box center [711, 447] width 318 height 27
type input "30"
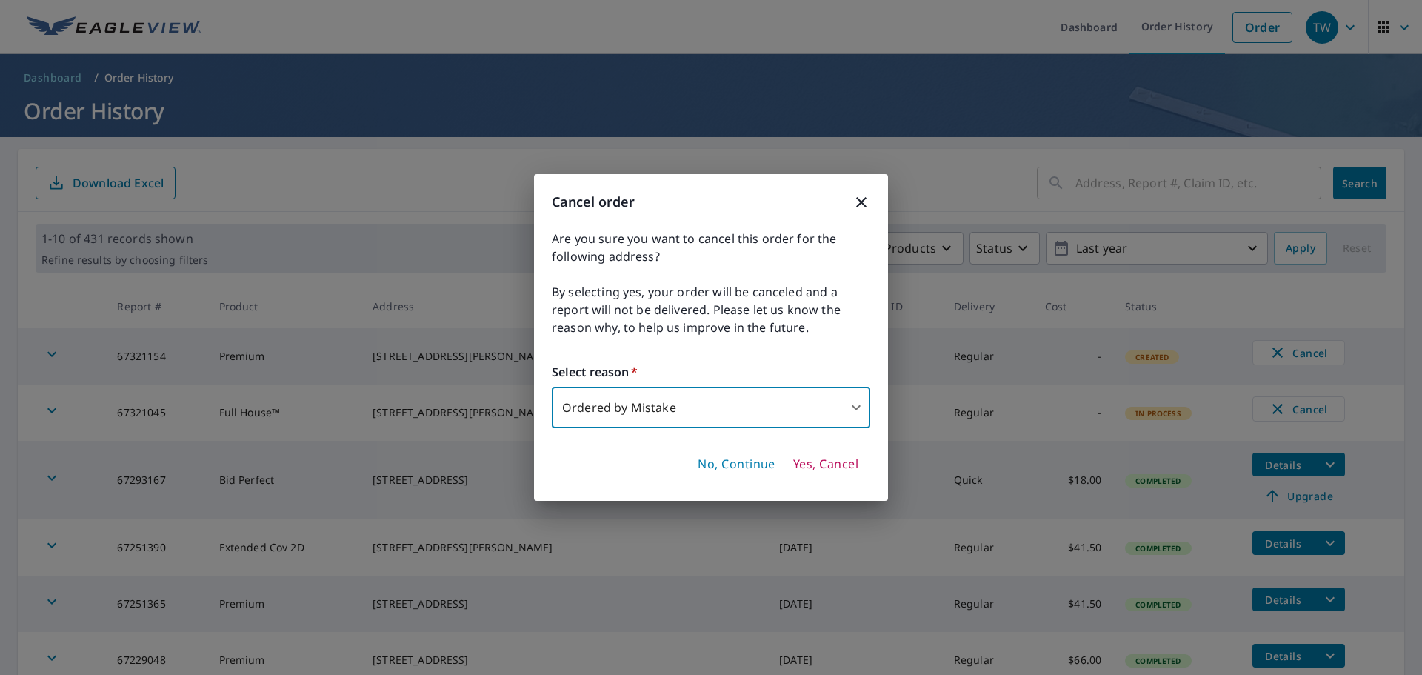
click at [839, 461] on span "Yes, Cancel" at bounding box center [825, 464] width 65 height 16
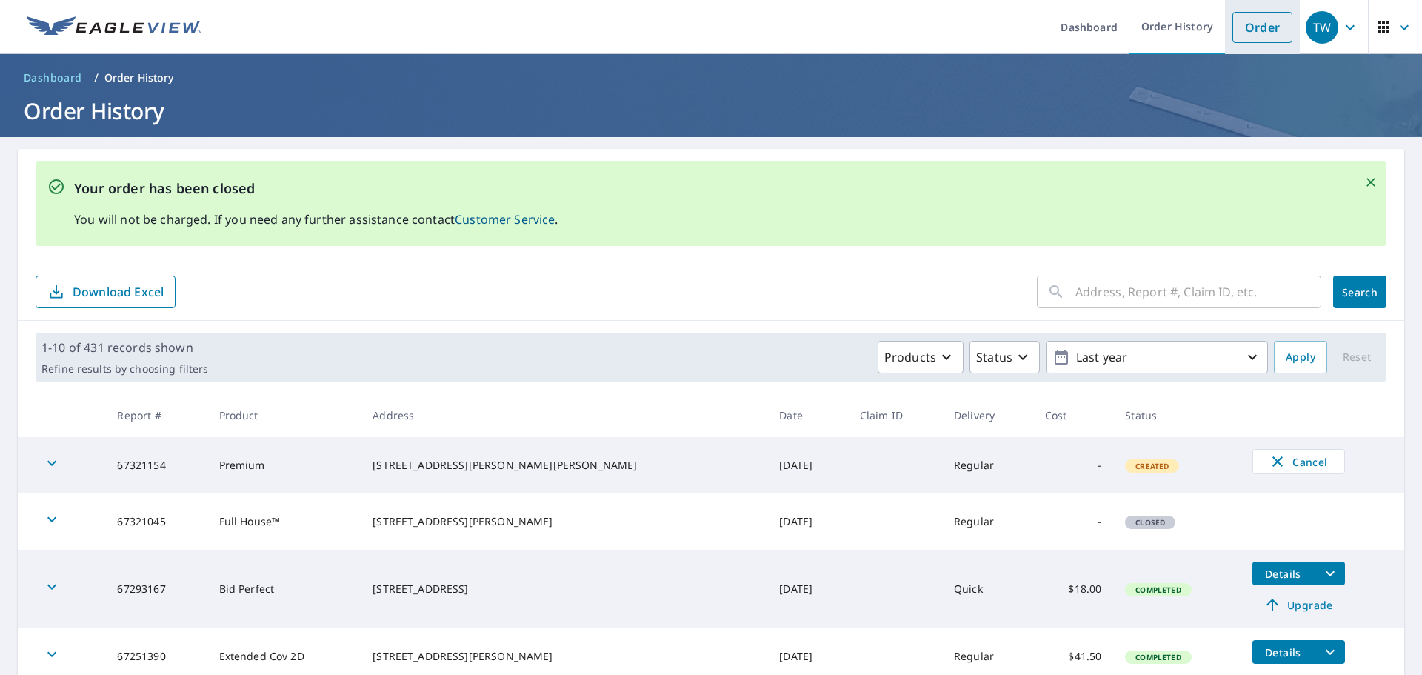
click at [1252, 24] on link "Order" at bounding box center [1263, 27] width 60 height 31
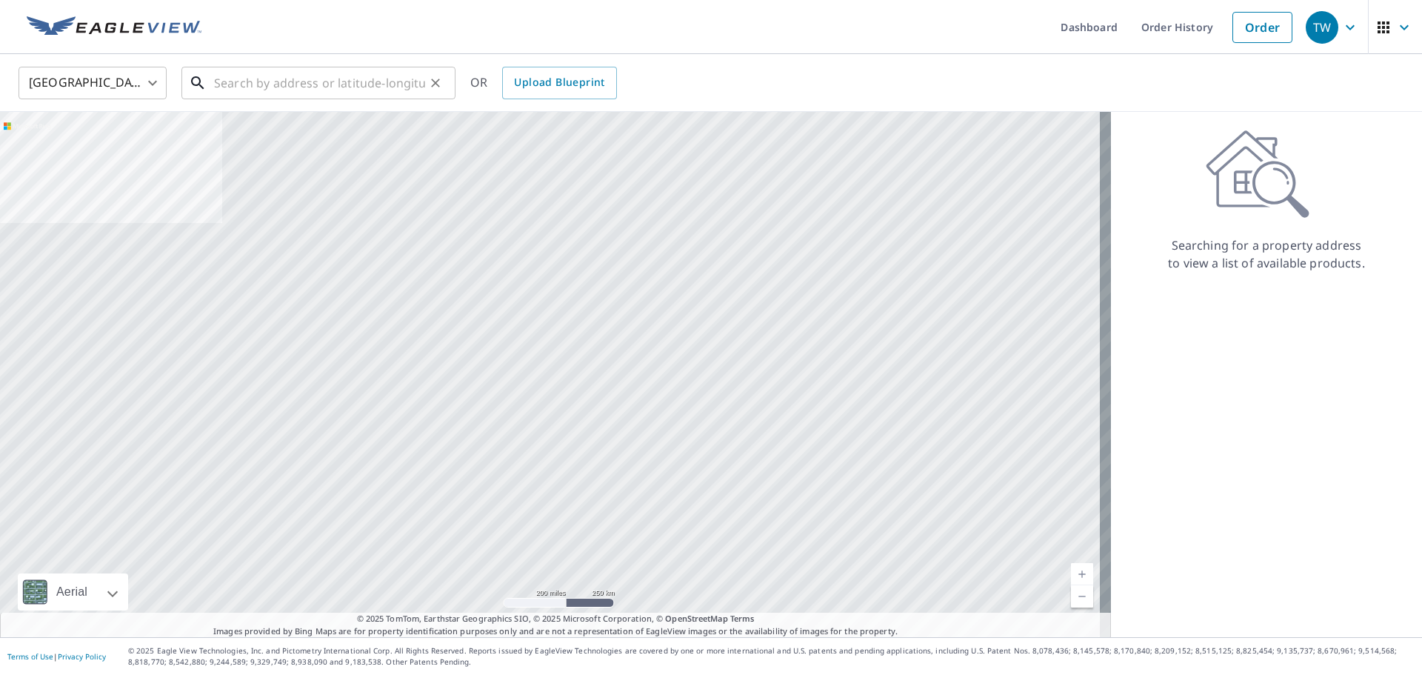
click at [367, 89] on input "text" at bounding box center [319, 82] width 211 height 41
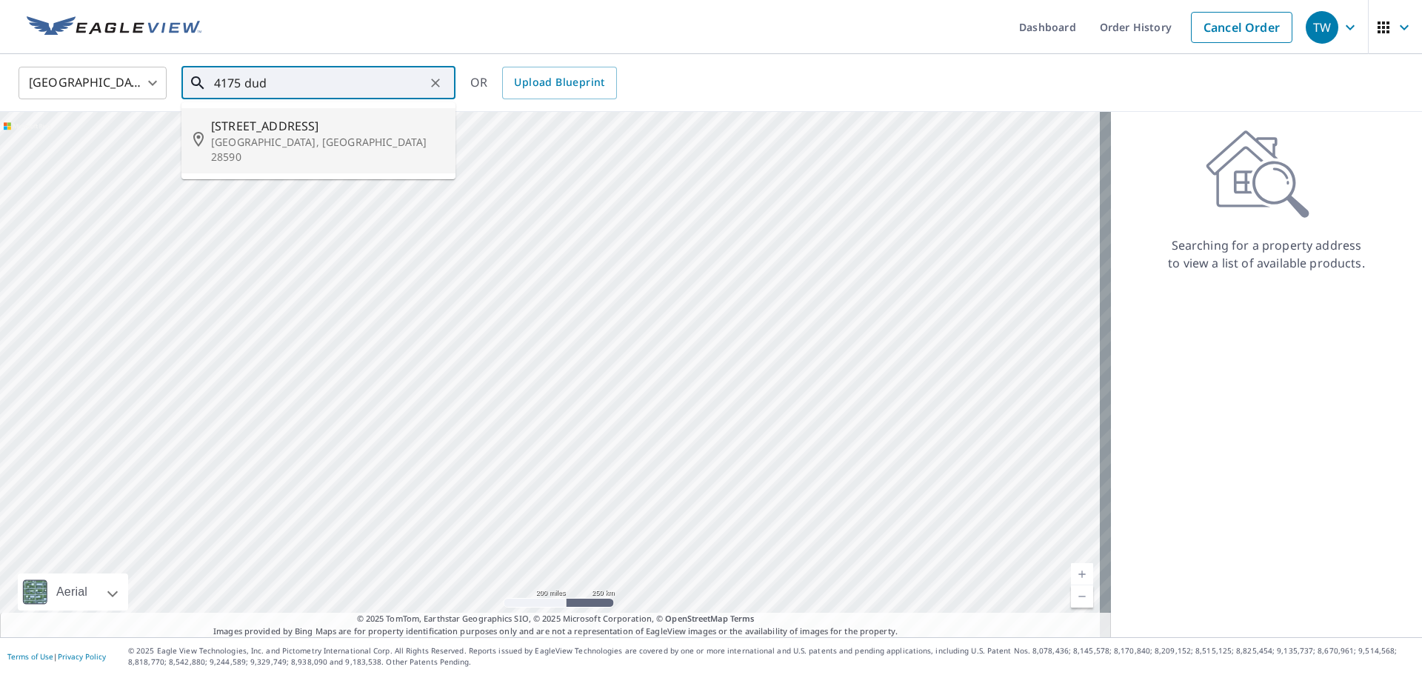
click at [367, 123] on span "4175 Dudleys Grant Dr" at bounding box center [327, 126] width 233 height 18
type input "4175 Dudleys Grant Dr Winterville, NC 28590"
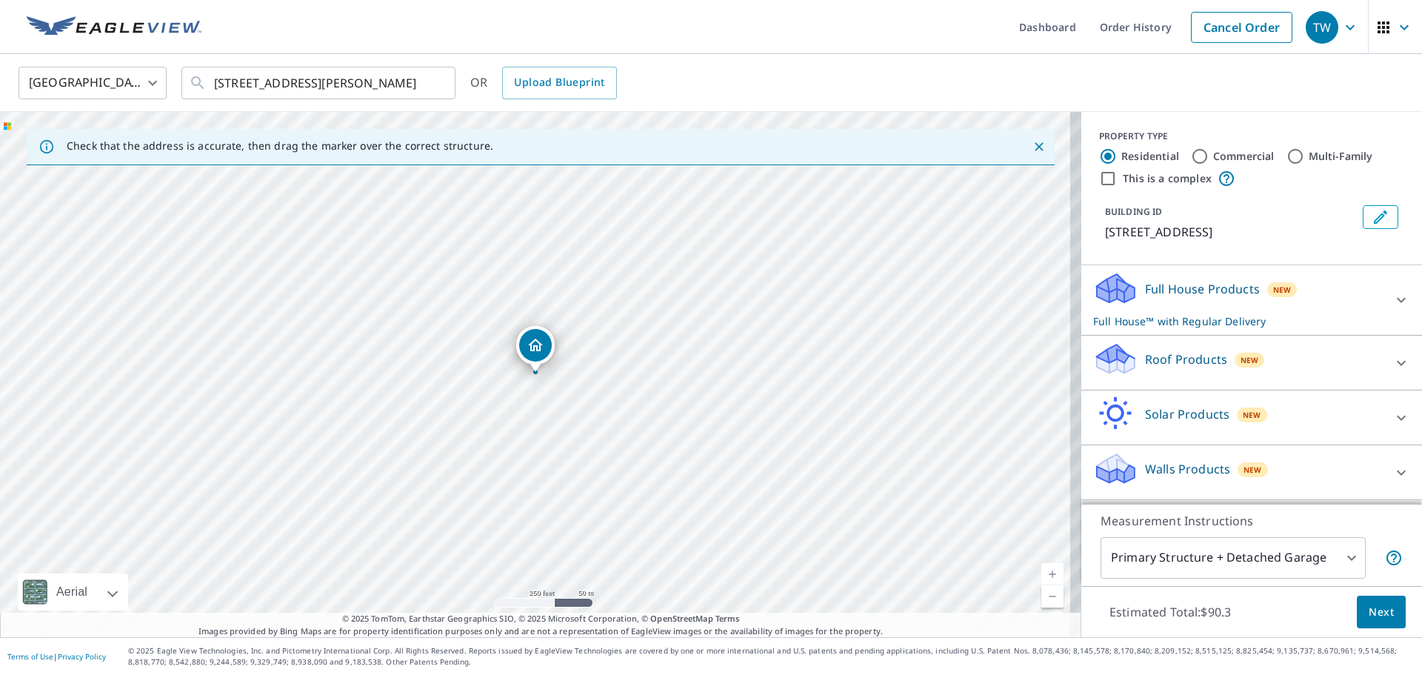
click at [1384, 381] on div at bounding box center [1402, 363] width 36 height 36
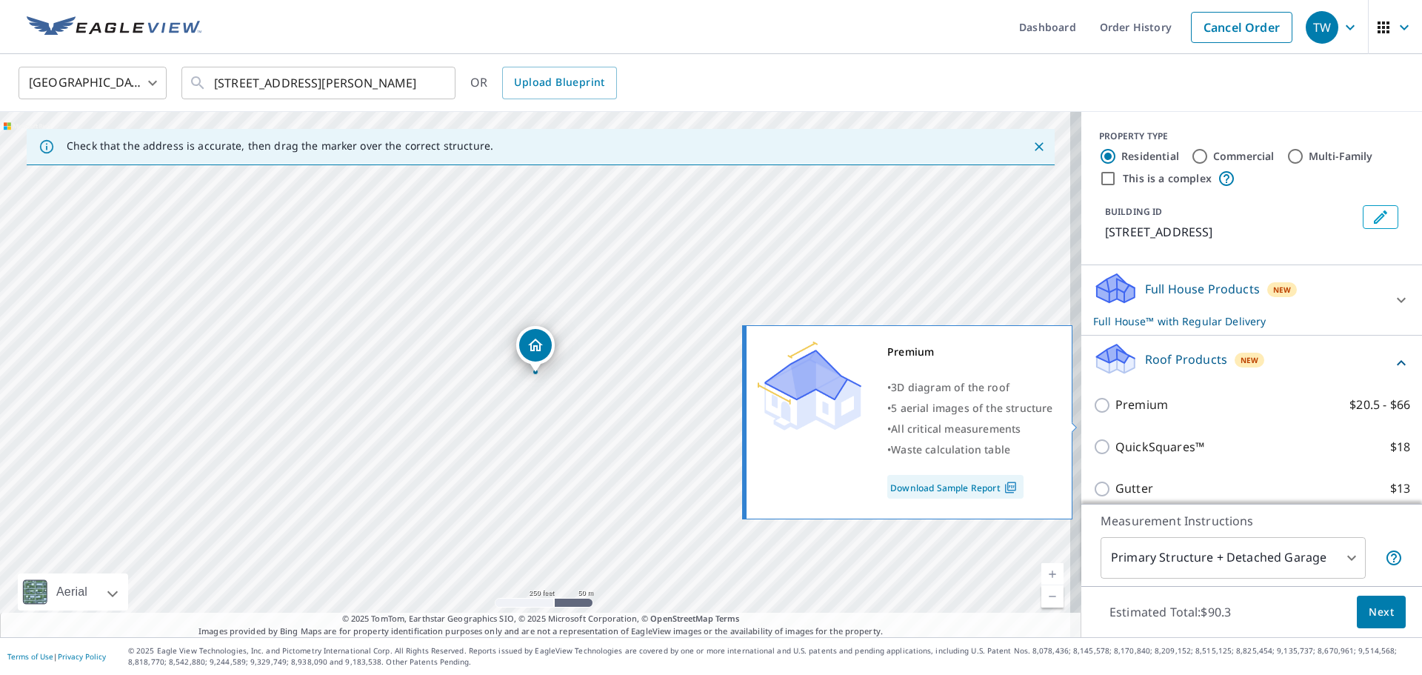
click at [1093, 414] on input "Premium $20.5 - $66" at bounding box center [1104, 405] width 22 height 18
checkbox input "true"
checkbox input "false"
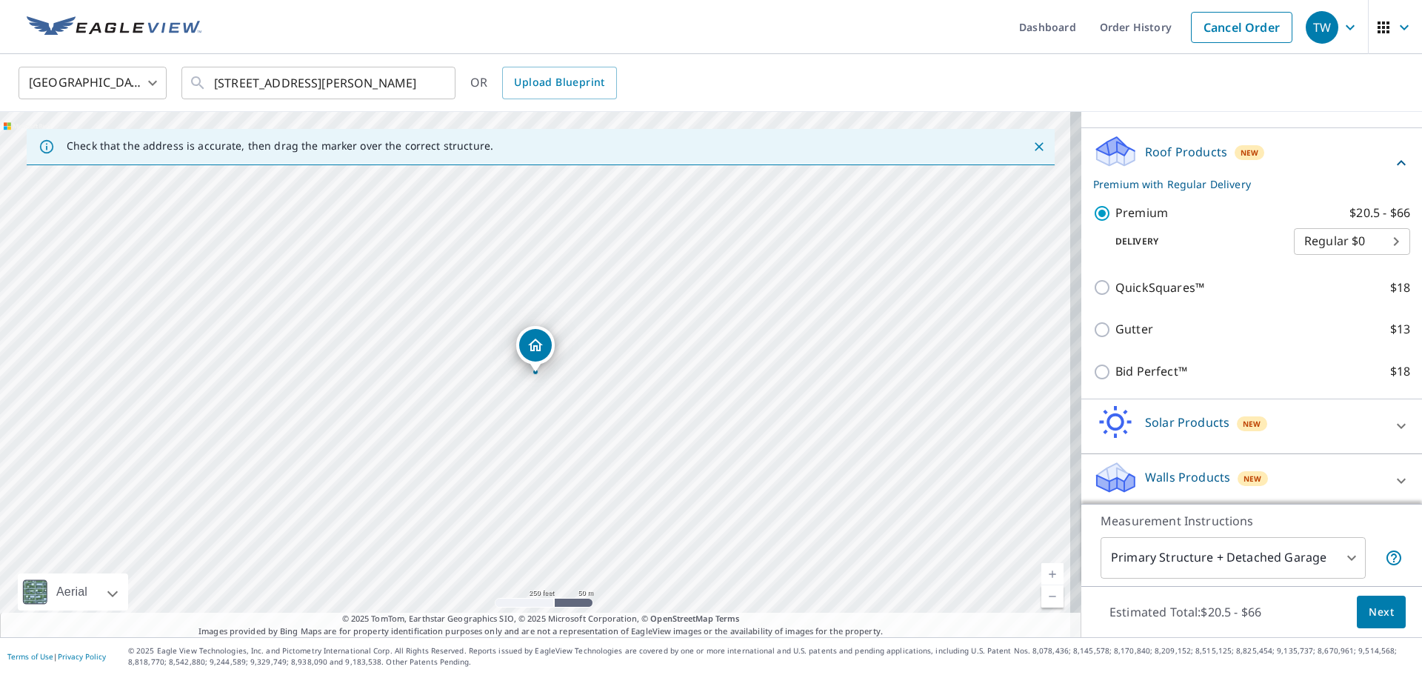
scroll to position [215, 0]
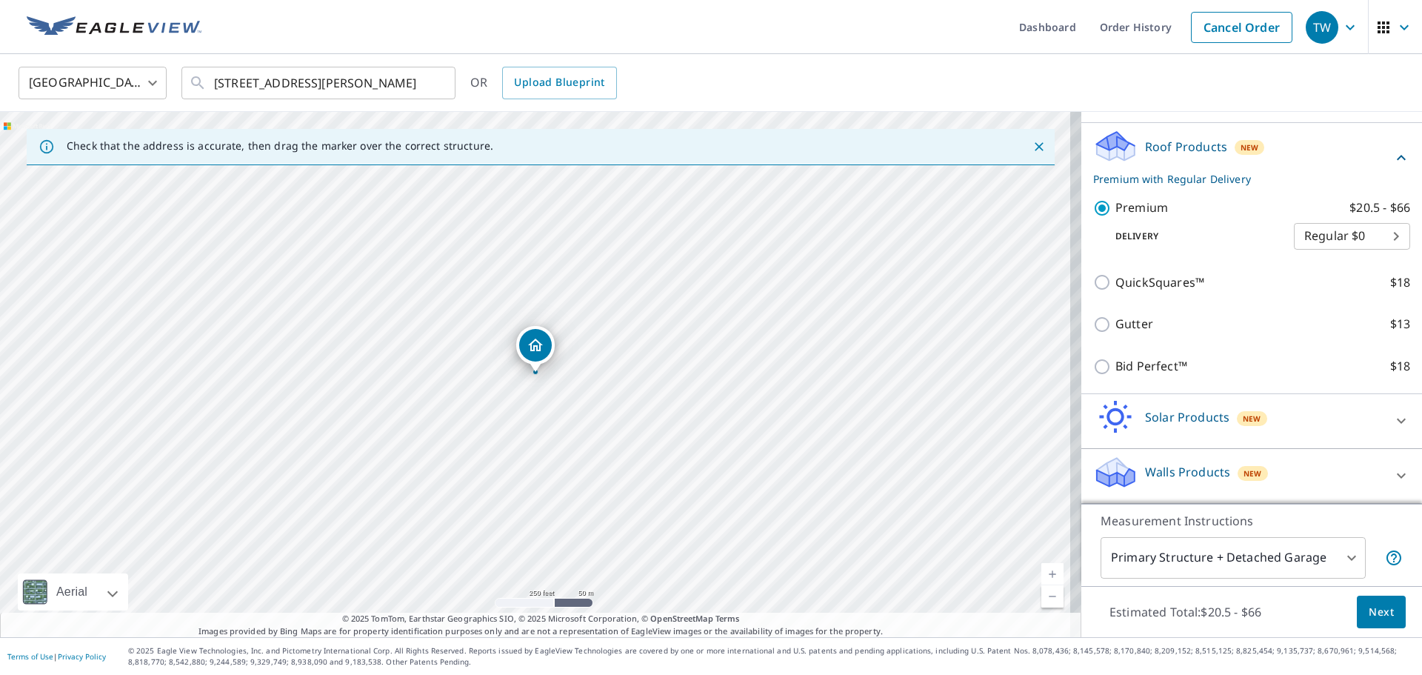
click at [1375, 615] on span "Next" at bounding box center [1381, 612] width 25 height 19
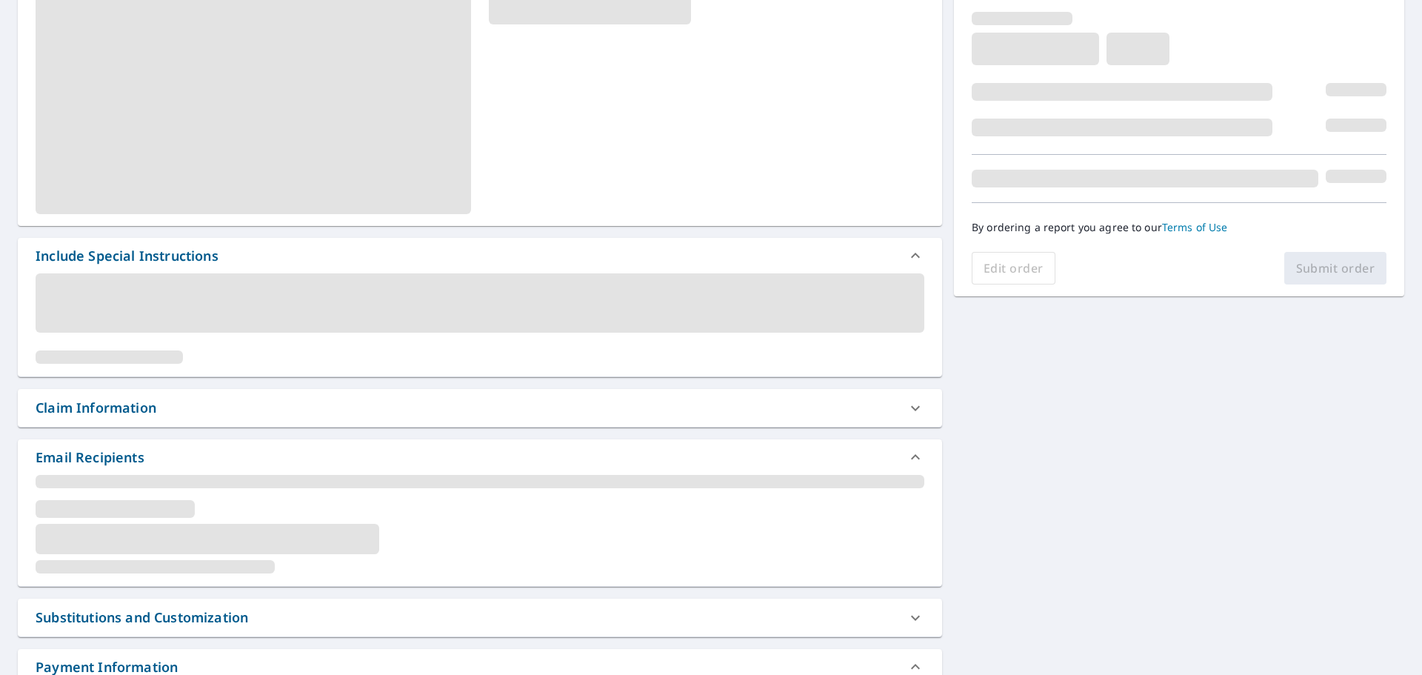
scroll to position [296, 0]
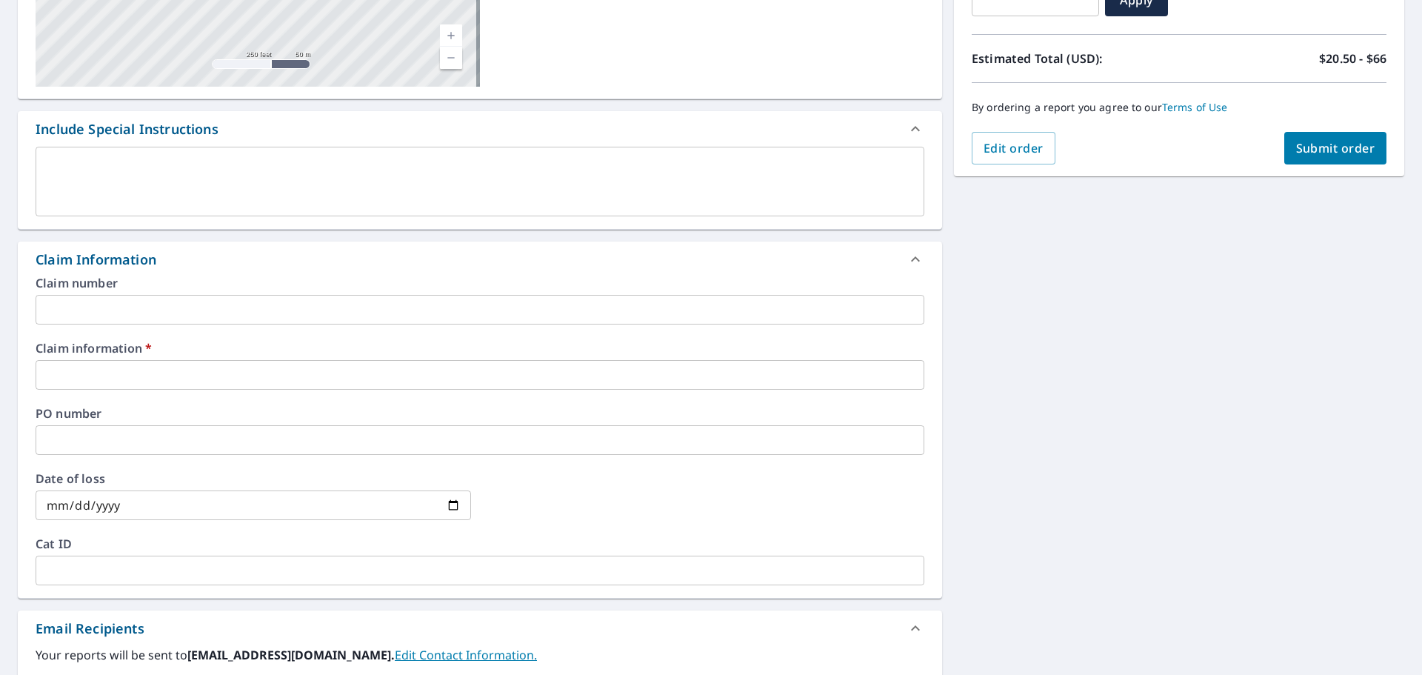
click at [1324, 149] on span "Submit order" at bounding box center [1335, 148] width 79 height 16
checkbox input "true"
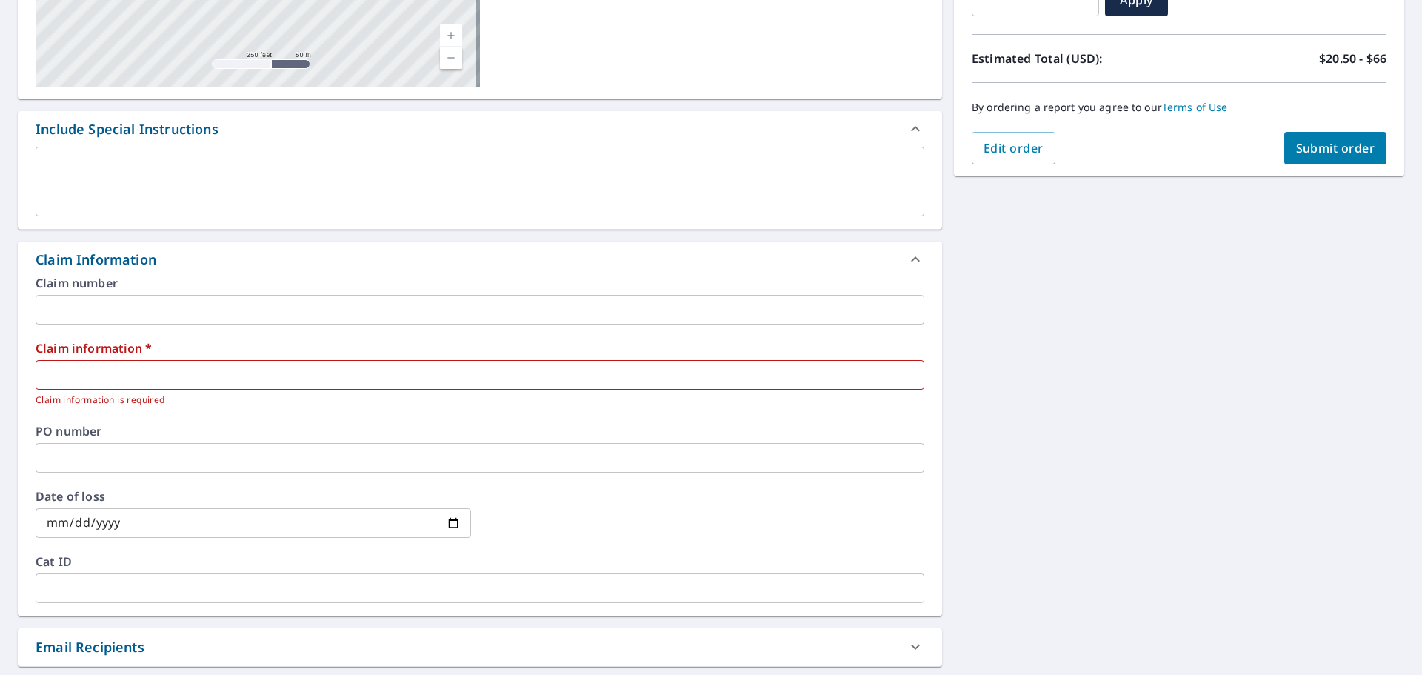
click at [330, 384] on input "text" at bounding box center [480, 375] width 889 height 30
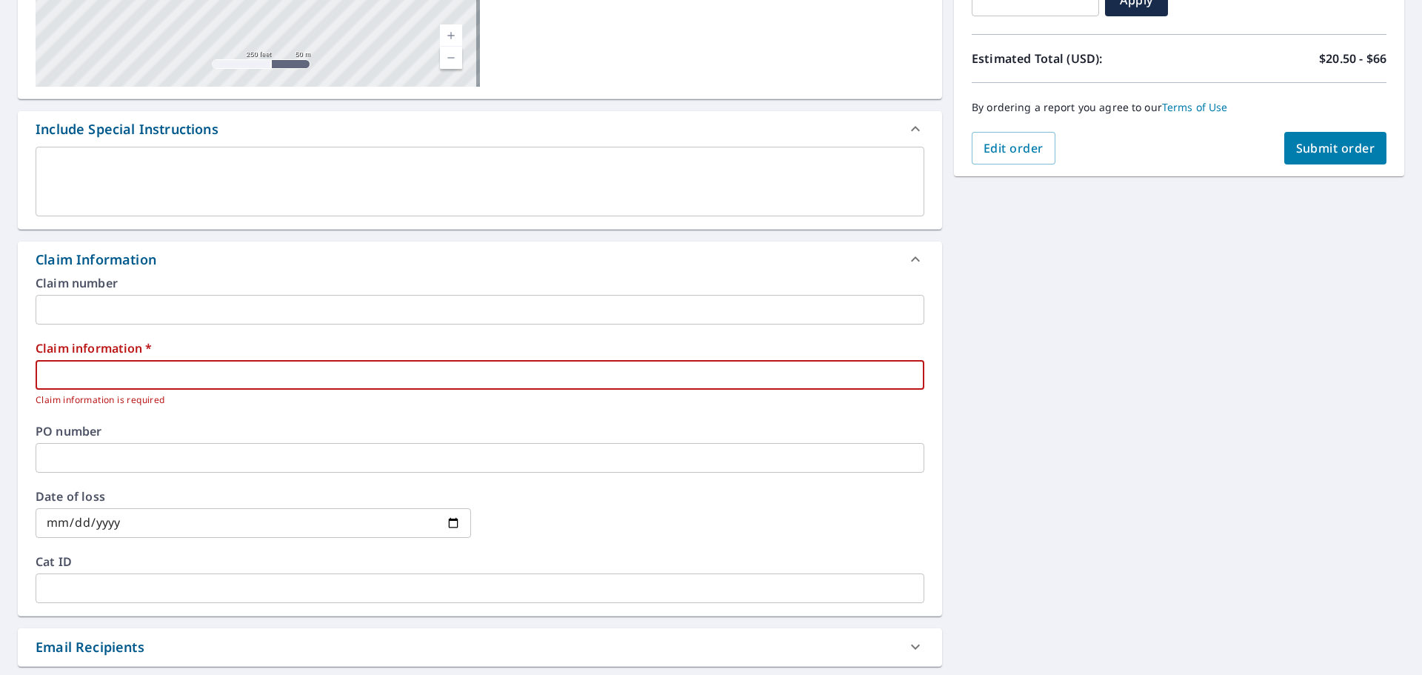
type input "r"
checkbox input "true"
type input "ro"
checkbox input "true"
type input "roc"
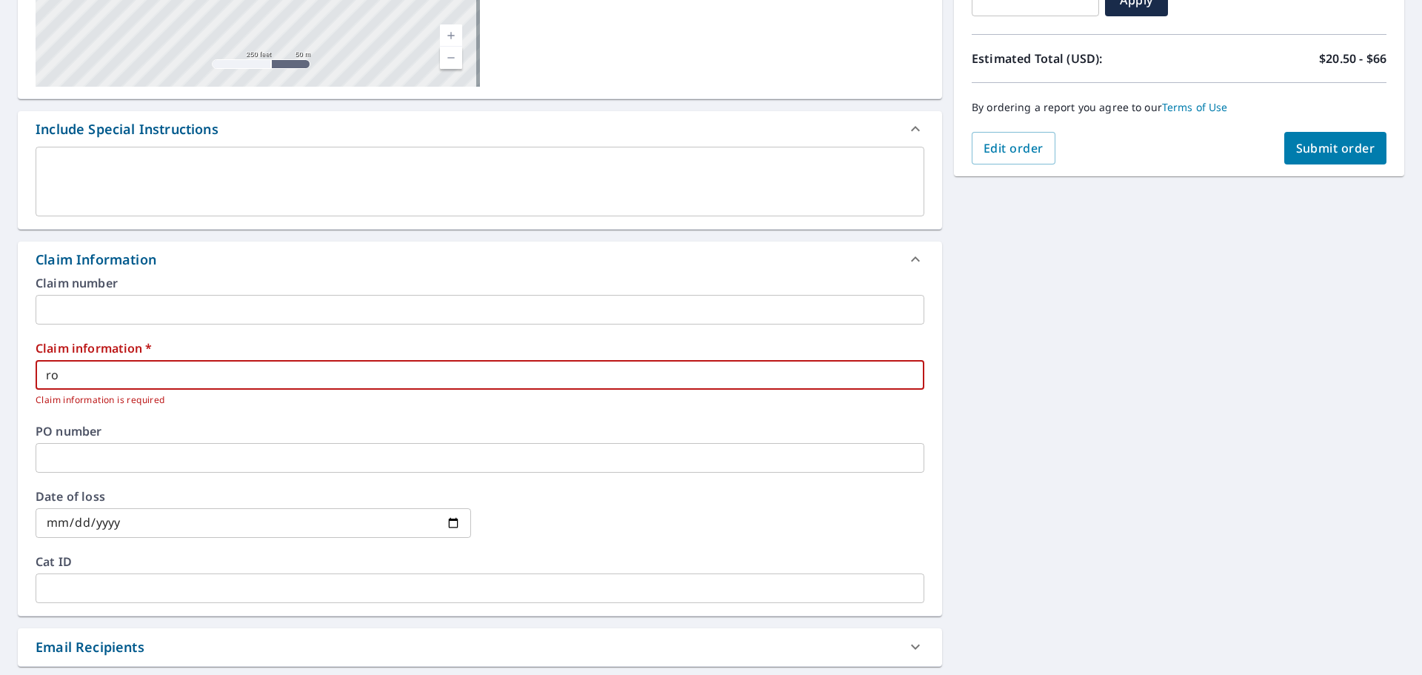
checkbox input "true"
type input "rock"
checkbox input "true"
type input "rocky"
checkbox input "true"
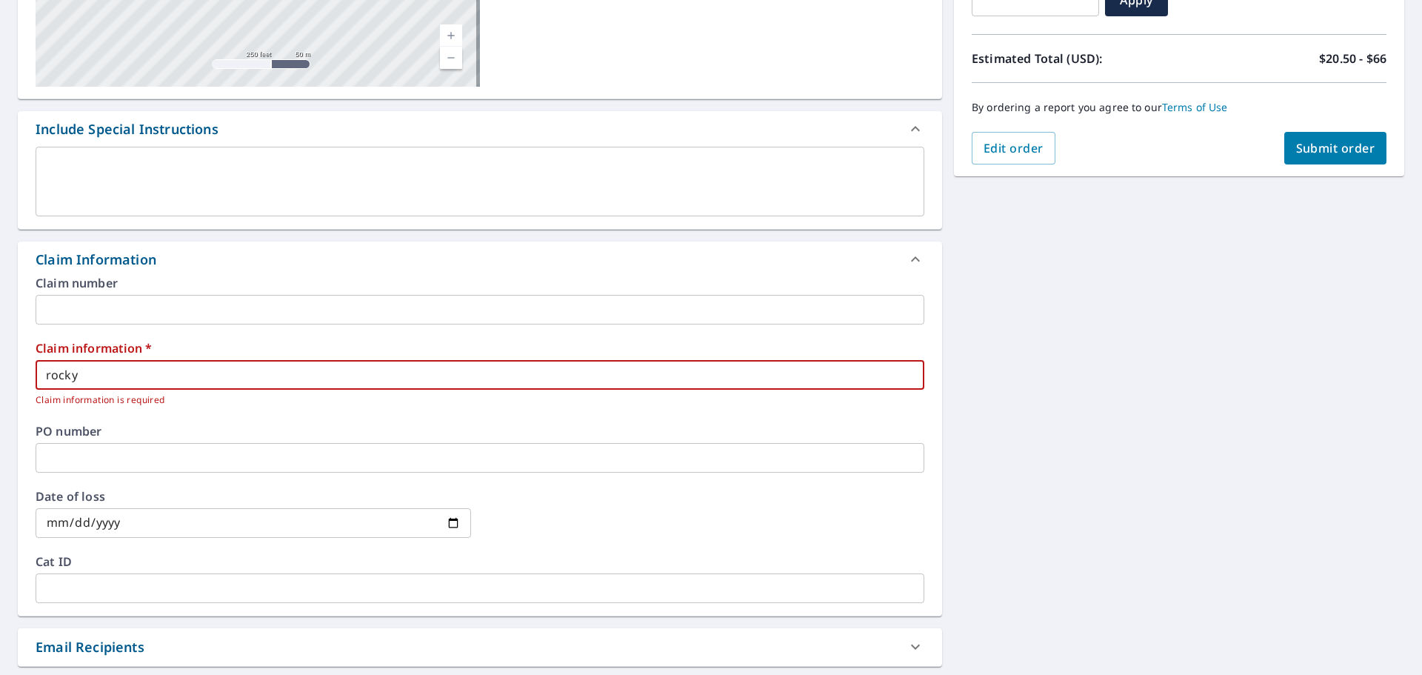
type input "rocky"
checkbox input "true"
type input "rocky r"
checkbox input "true"
type input "rocky ru"
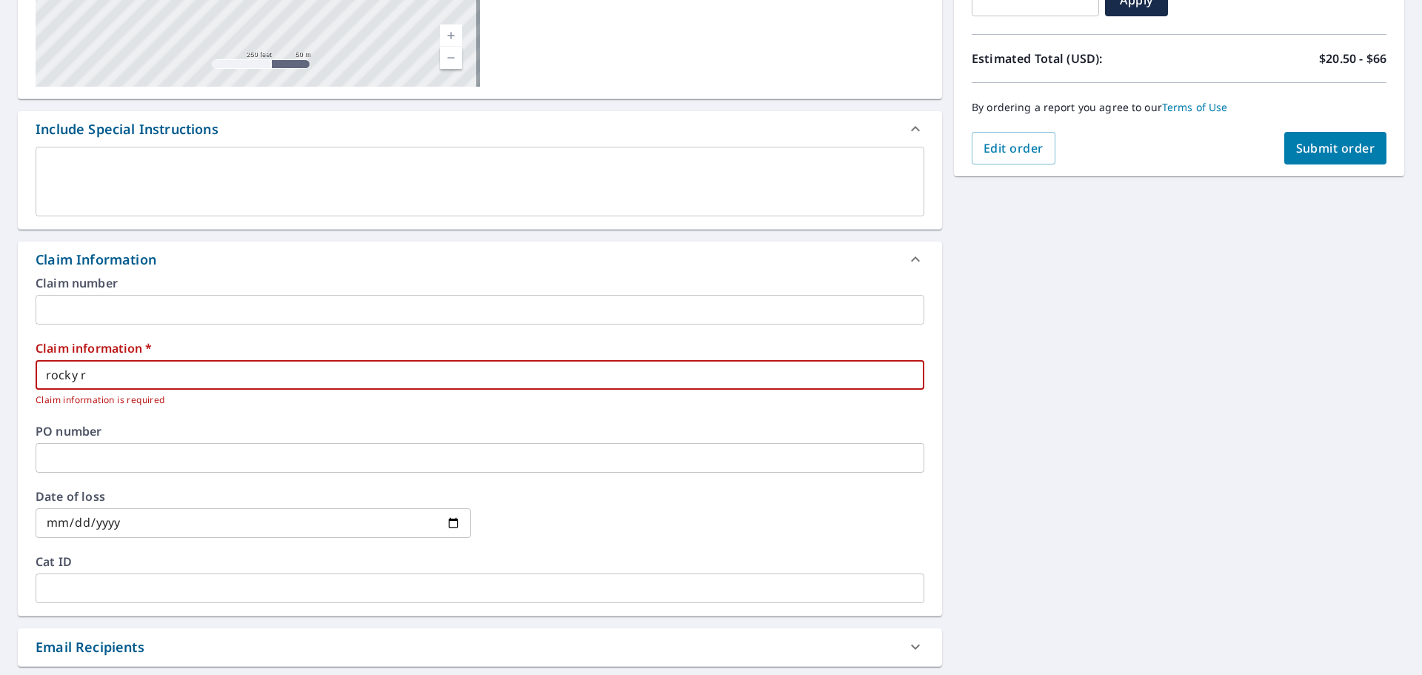
checkbox input "true"
type input "rocky rus"
checkbox input "true"
type input "rocky russ"
checkbox input "true"
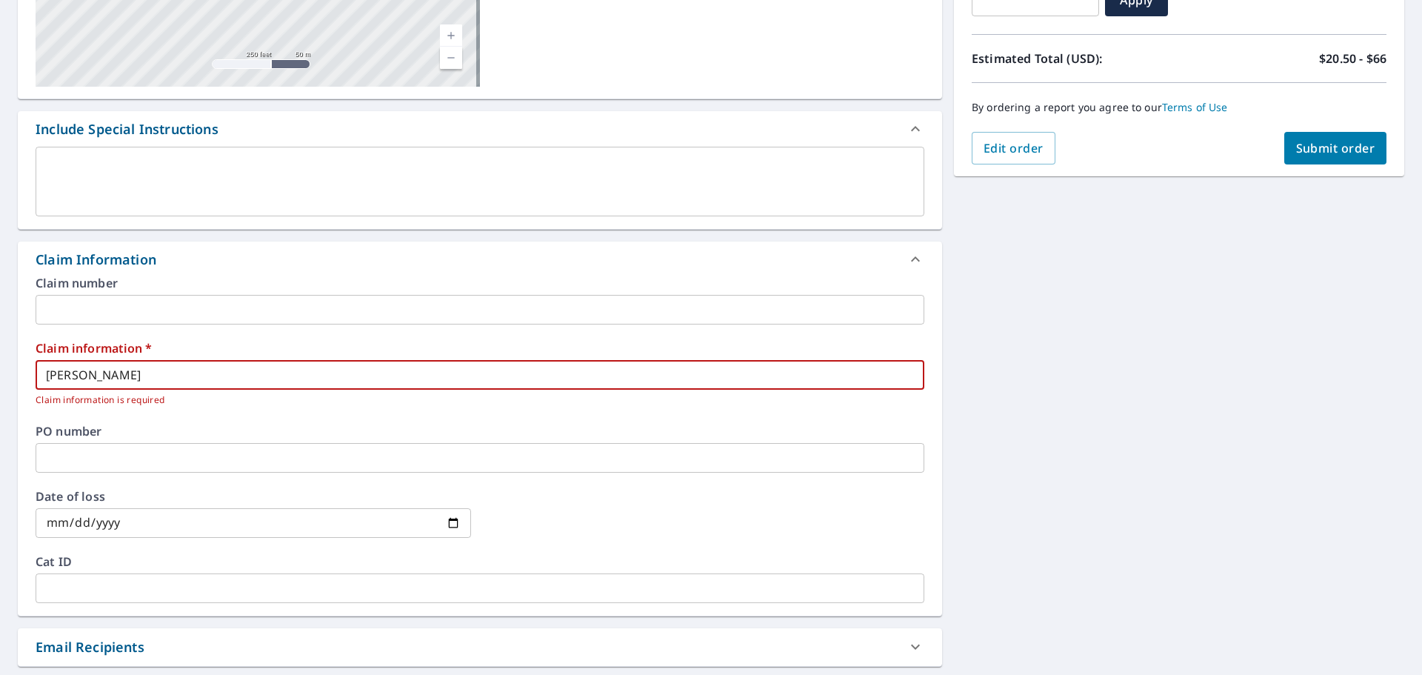
type input "rocky russe"
checkbox input "true"
type input "rocky russel"
checkbox input "true"
type input "rocky russell"
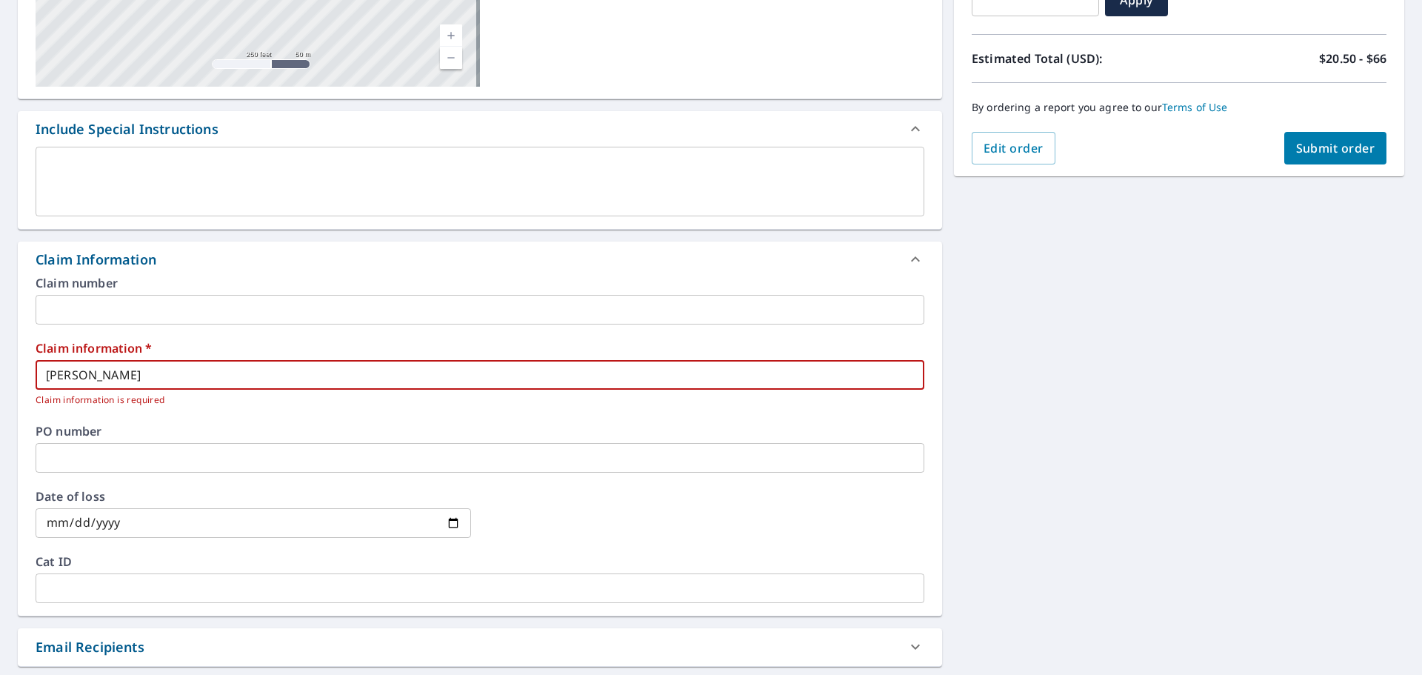
checkbox input "true"
type input "rocky russell"
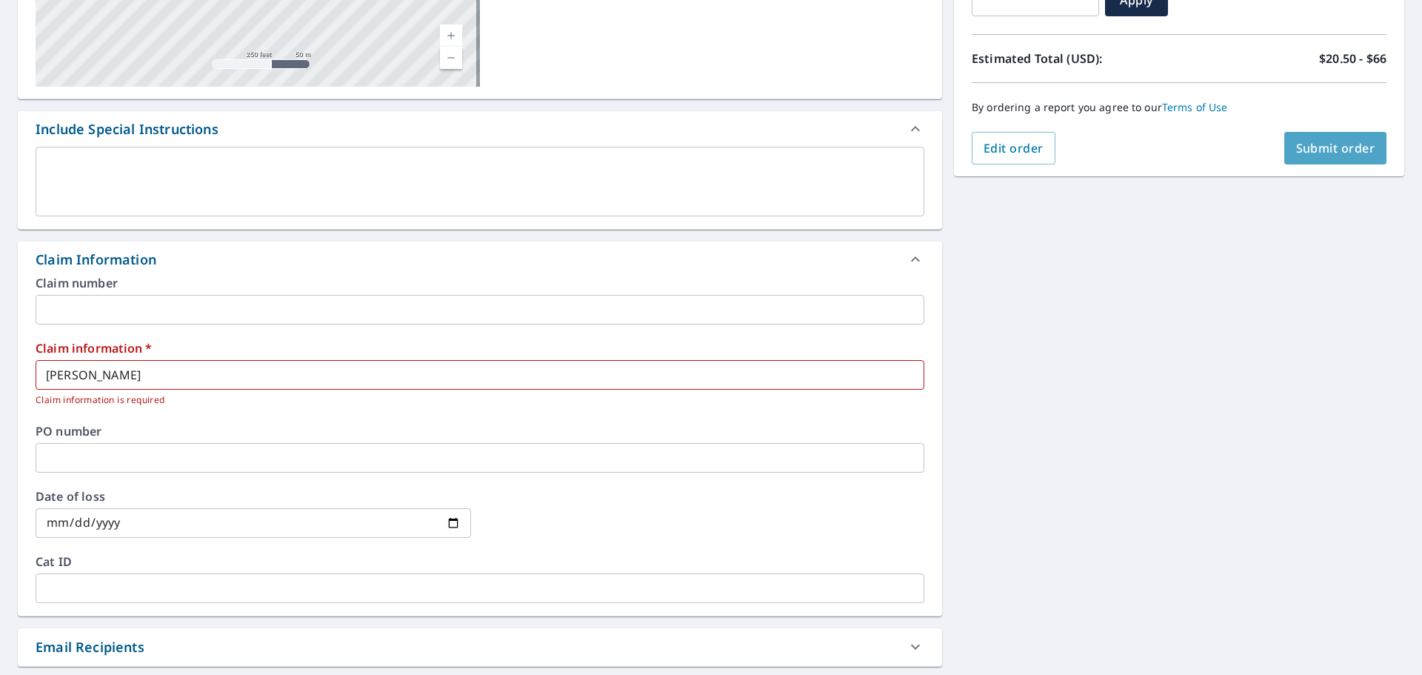
click at [1296, 141] on span "Submit order" at bounding box center [1335, 148] width 79 height 16
checkbox input "true"
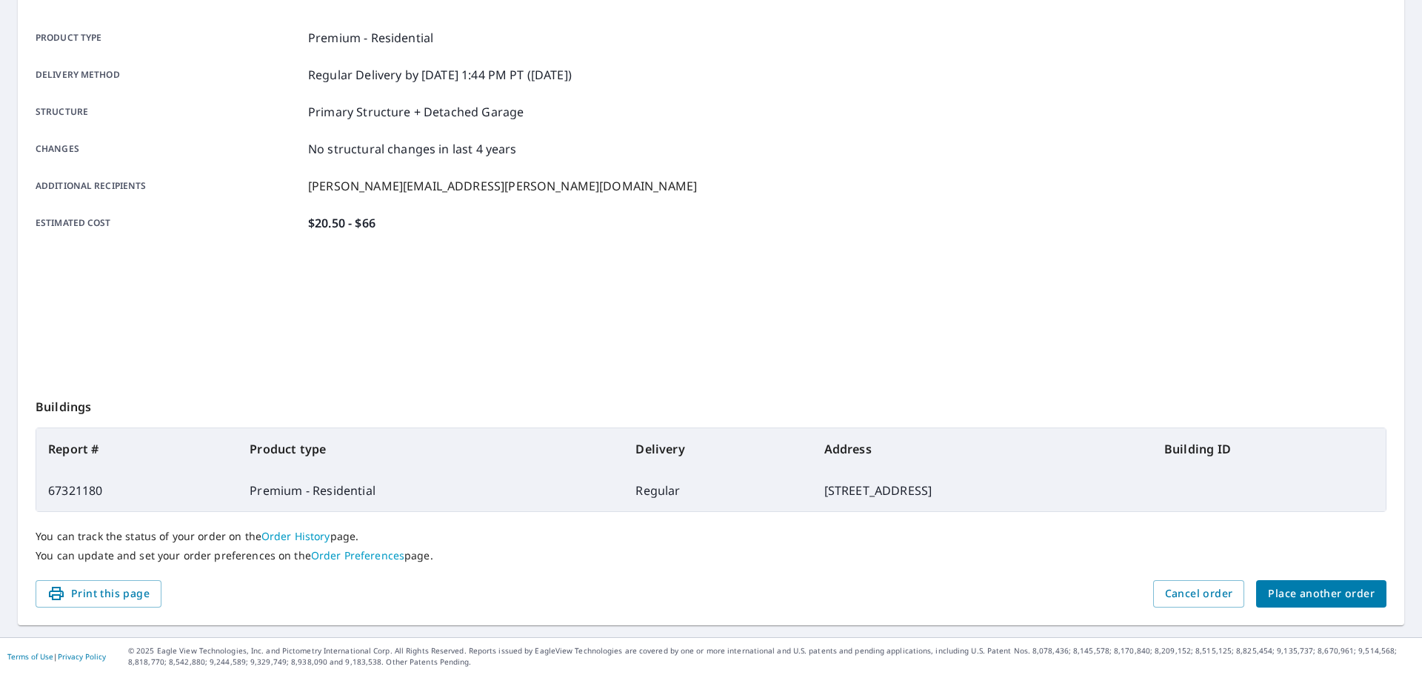
scroll to position [197, 0]
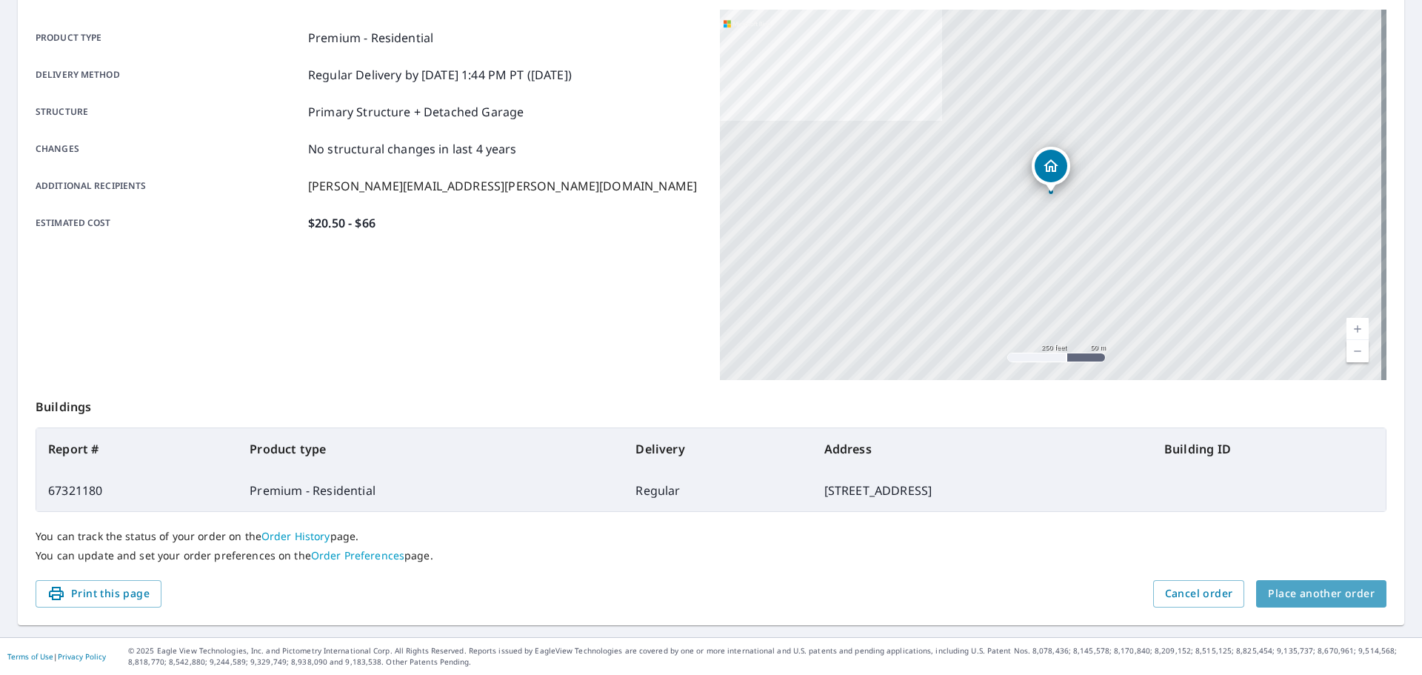
click at [1312, 588] on span "Place another order" at bounding box center [1321, 593] width 107 height 19
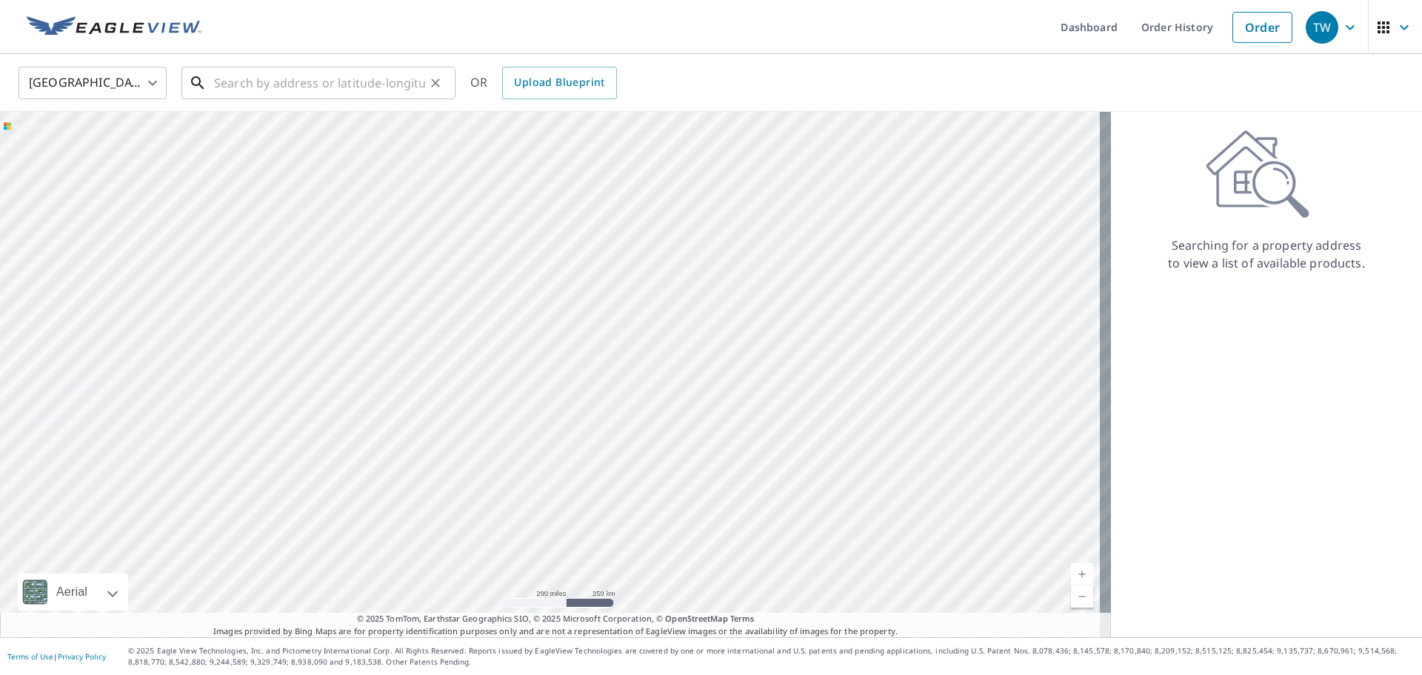
click at [324, 82] on input "text" at bounding box center [319, 82] width 211 height 41
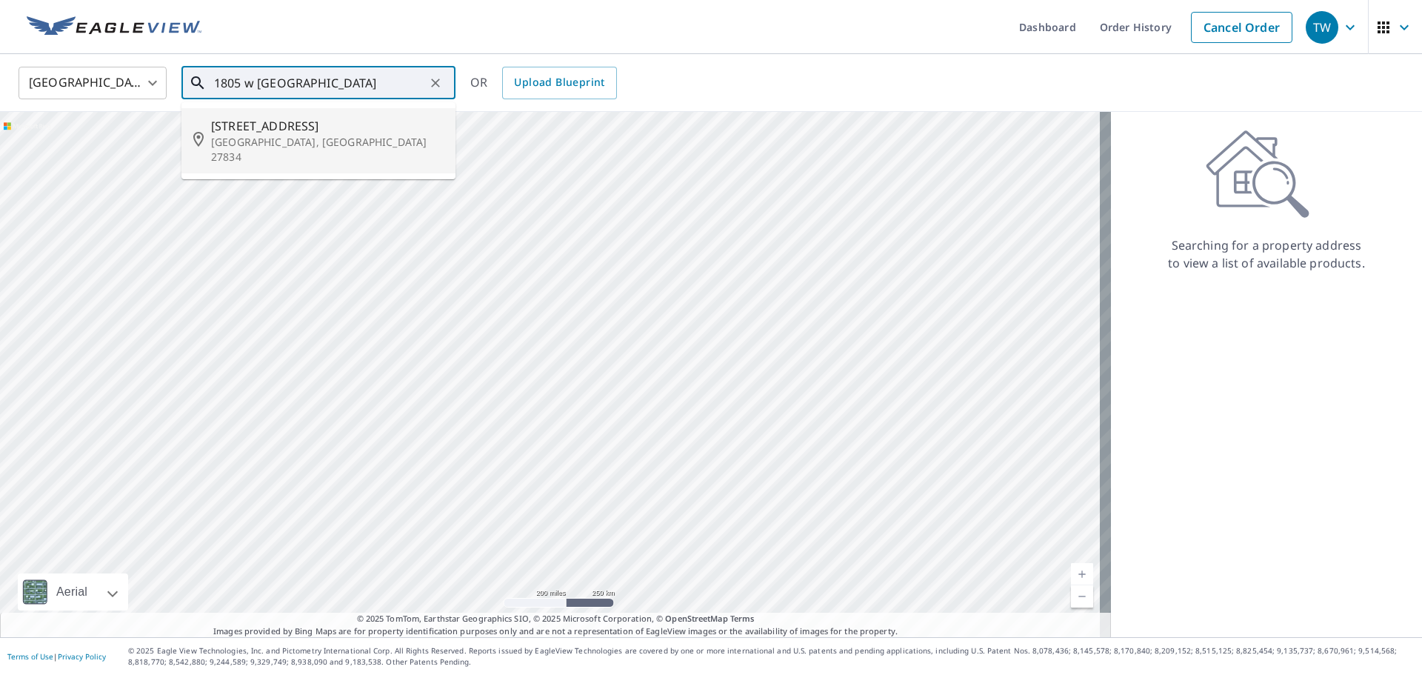
click at [330, 143] on p "Greenville, NC 27834" at bounding box center [327, 150] width 233 height 30
type input "1805 W Arlington Blvd Greenville, NC 27834"
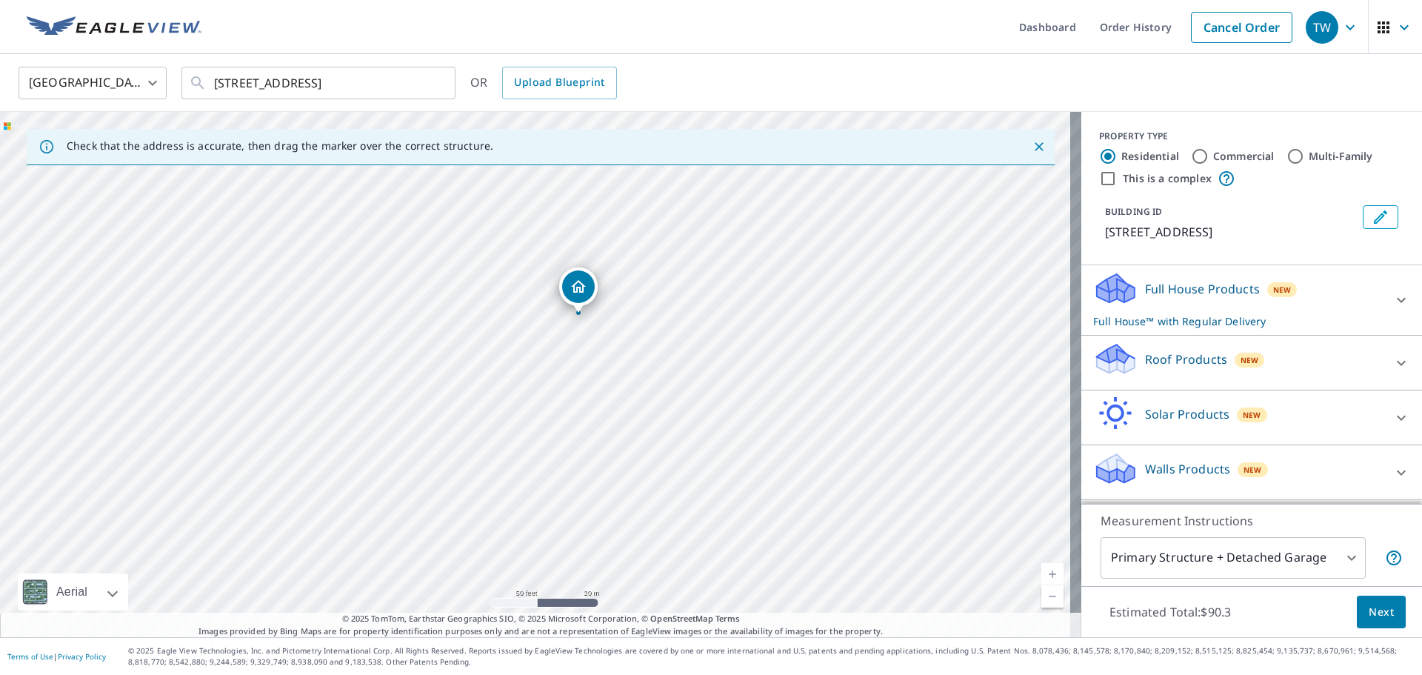
click at [1158, 368] on p "Roof Products" at bounding box center [1186, 359] width 82 height 18
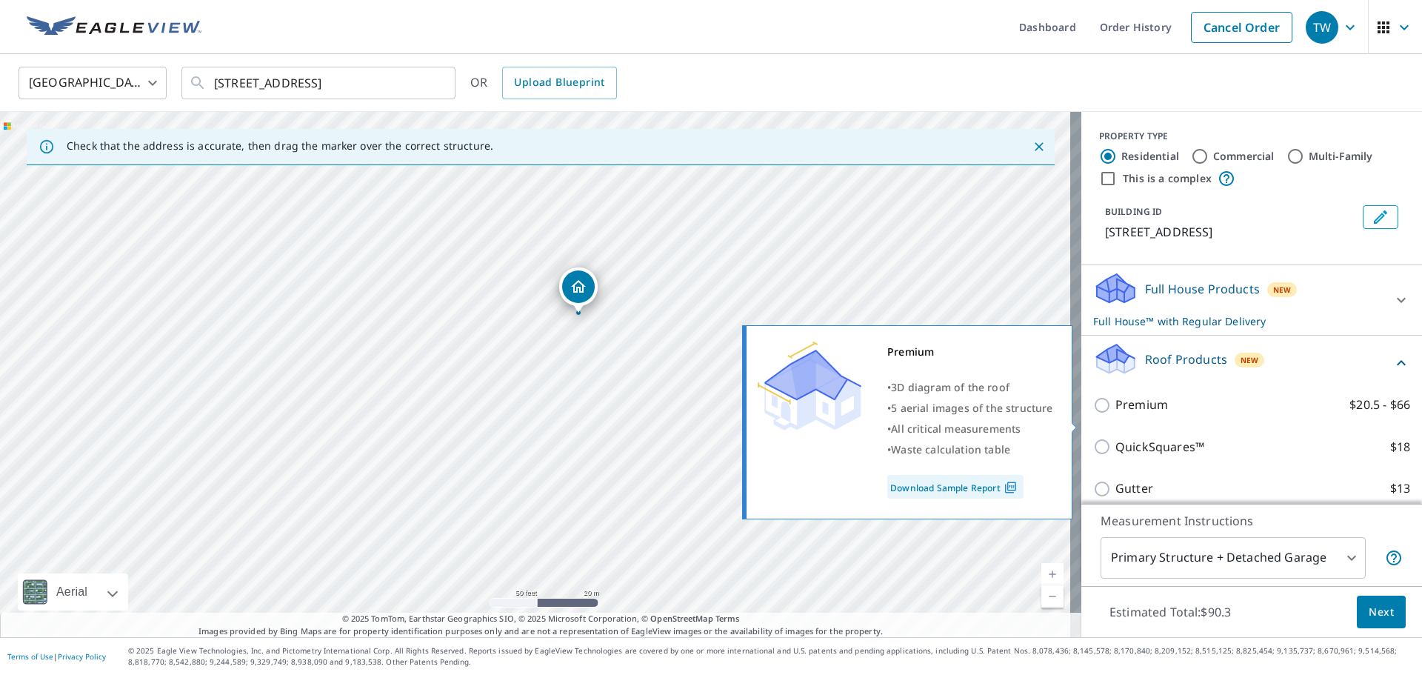
click at [1093, 414] on input "Premium $20.5 - $66" at bounding box center [1104, 405] width 22 height 18
checkbox input "true"
checkbox input "false"
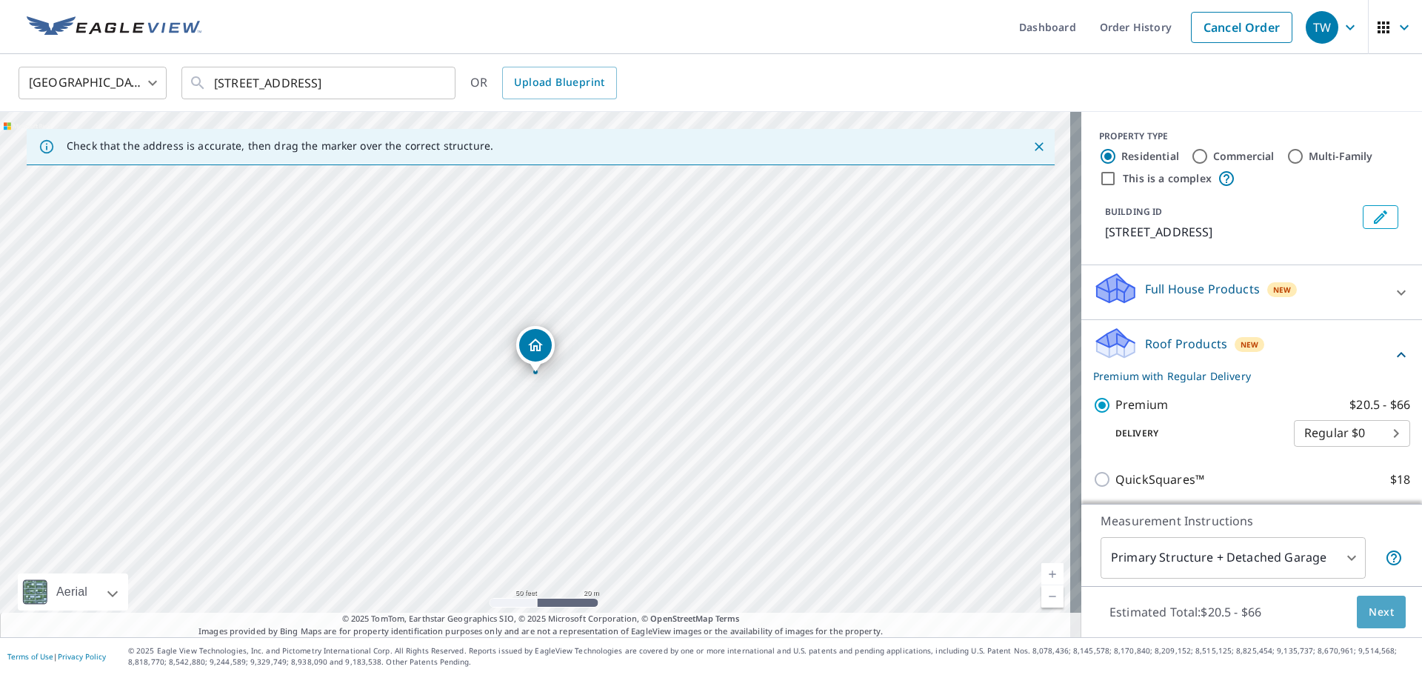
click at [1375, 613] on span "Next" at bounding box center [1381, 612] width 25 height 19
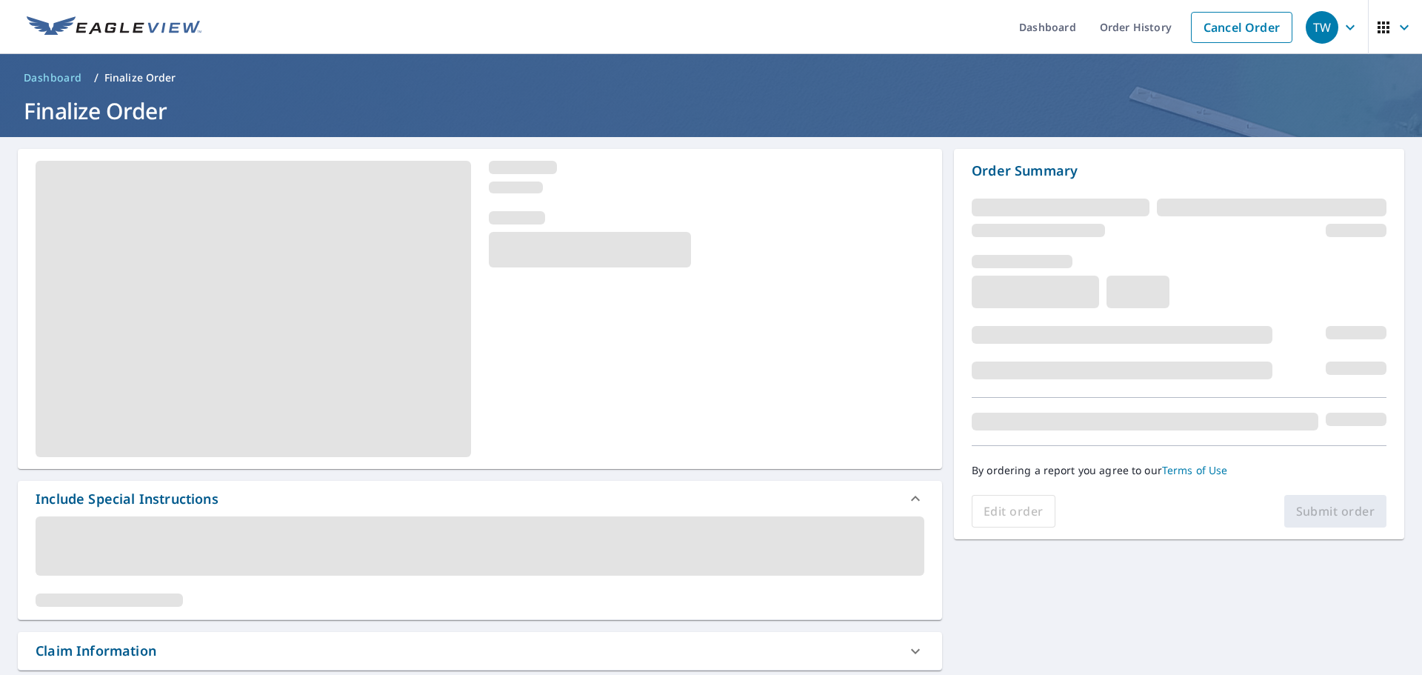
scroll to position [296, 0]
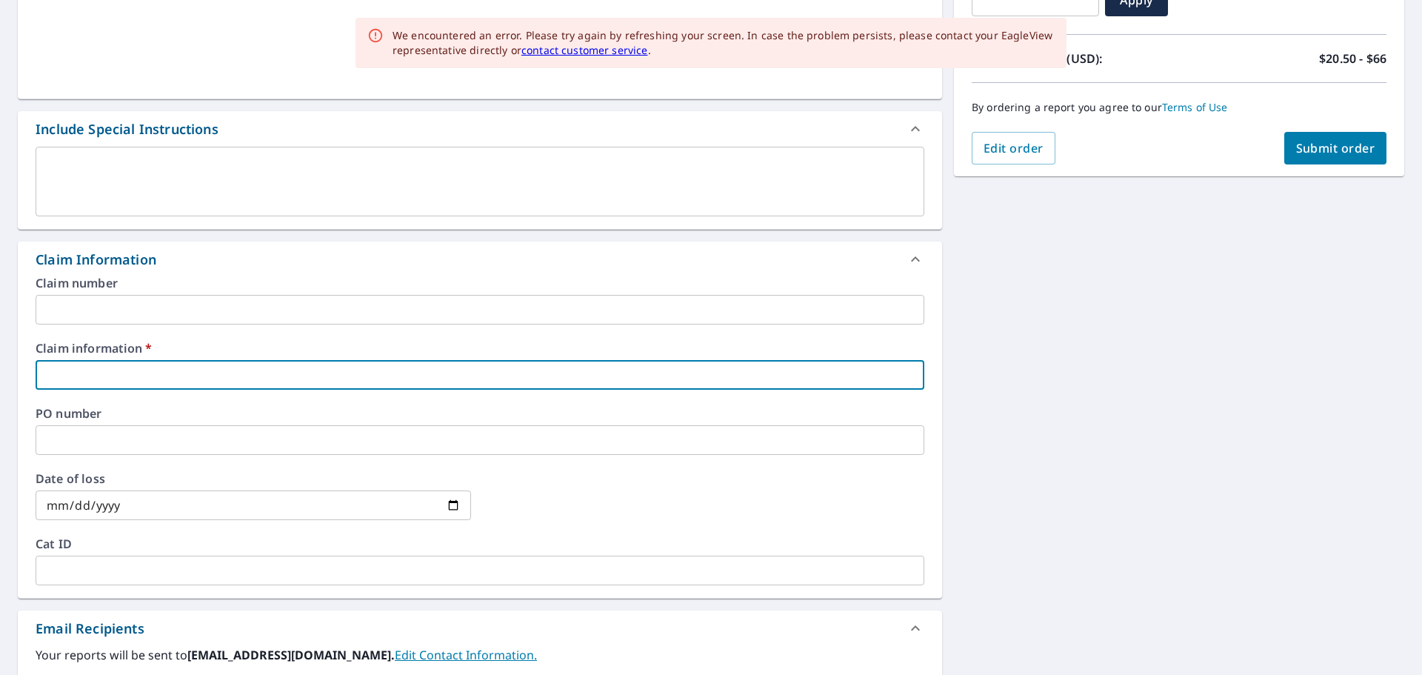
click at [133, 384] on input "text" at bounding box center [480, 375] width 889 height 30
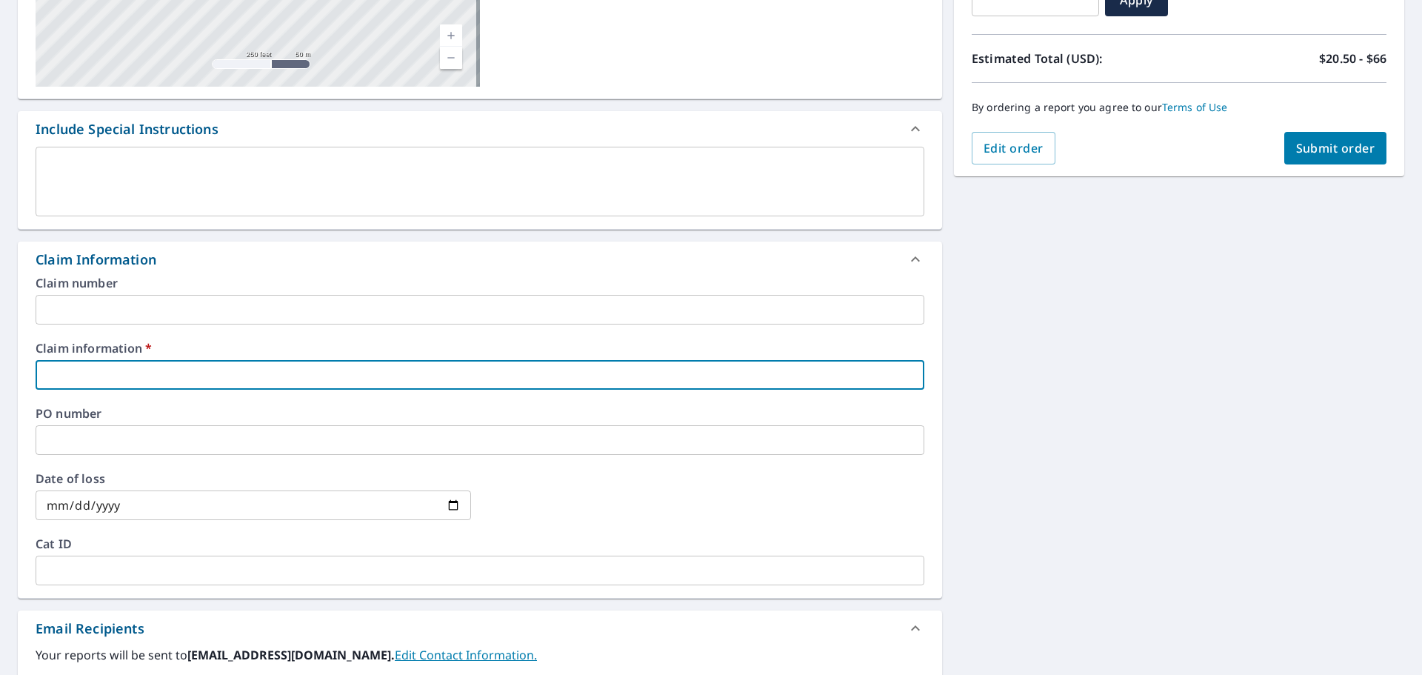
type input "c"
checkbox input "true"
type input "ch"
checkbox input "true"
type input "chr"
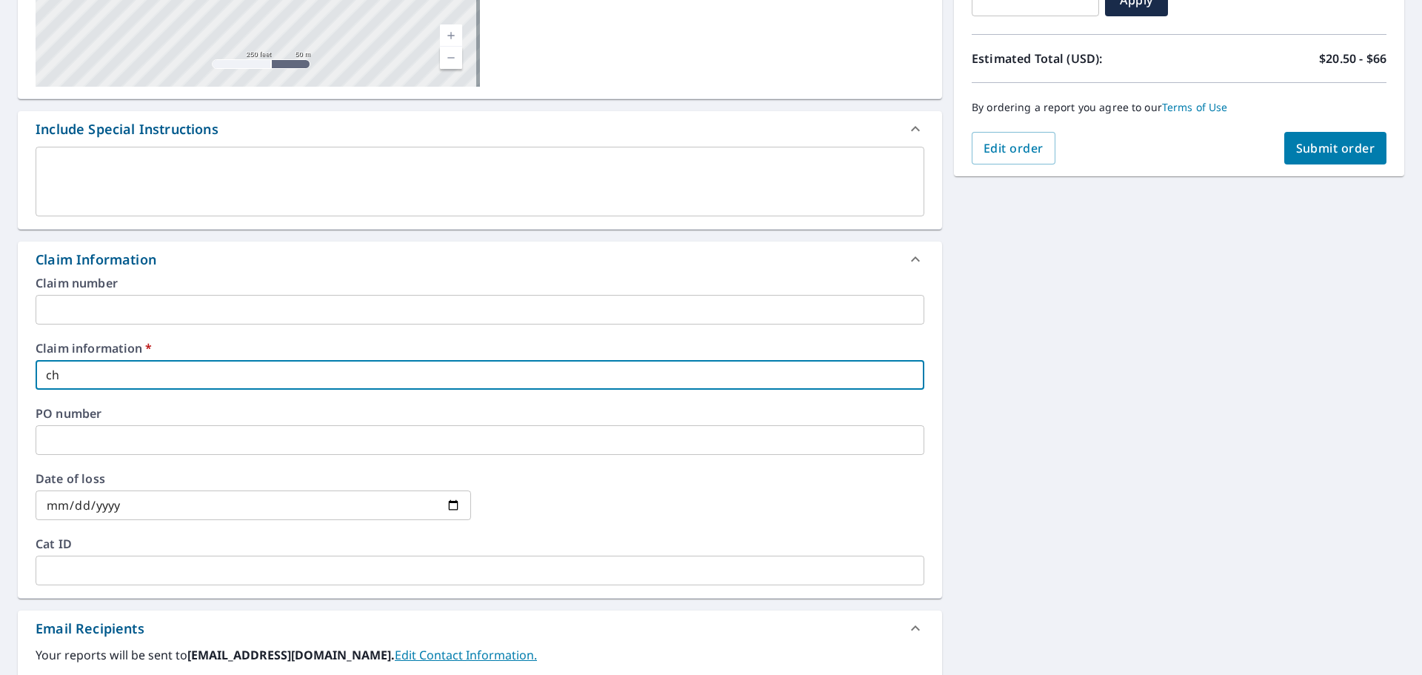
checkbox input "true"
type input "chri"
checkbox input "true"
type input "chris"
checkbox input "true"
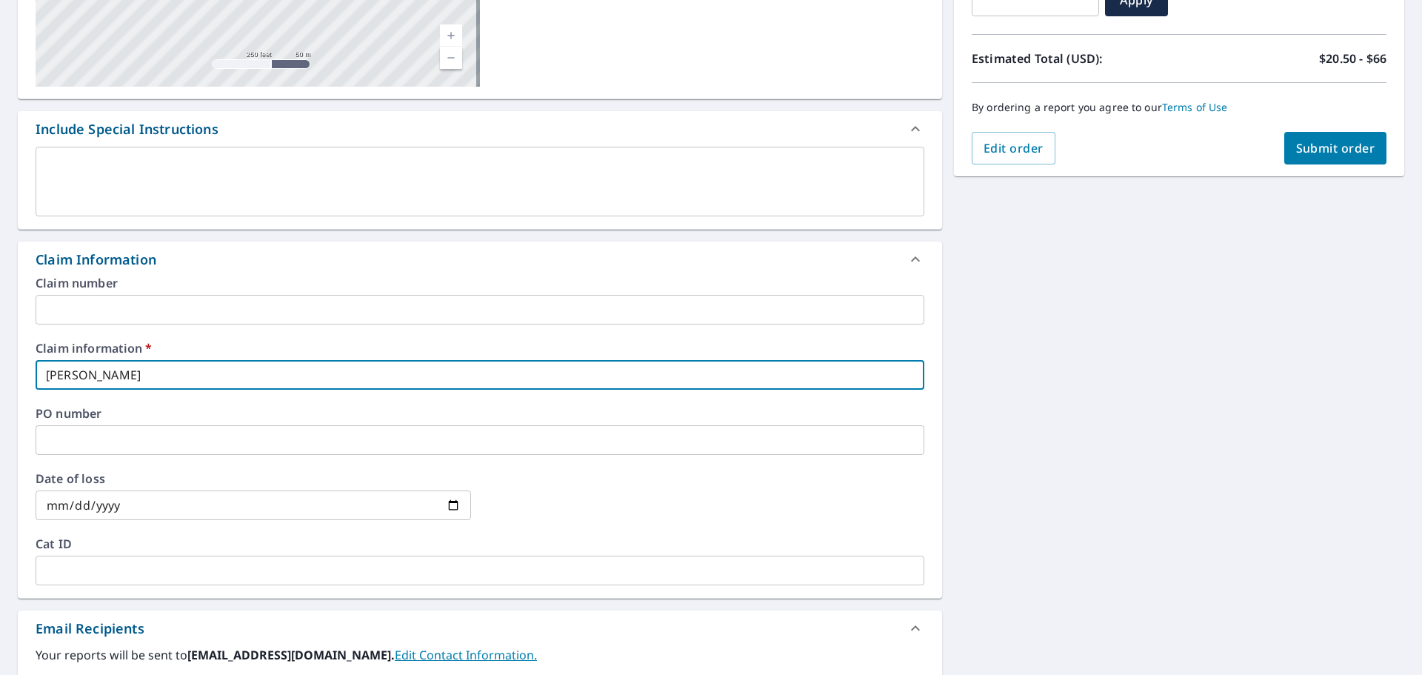
type input "chris"
checkbox input "true"
type input "chris w"
checkbox input "true"
type input "chris we"
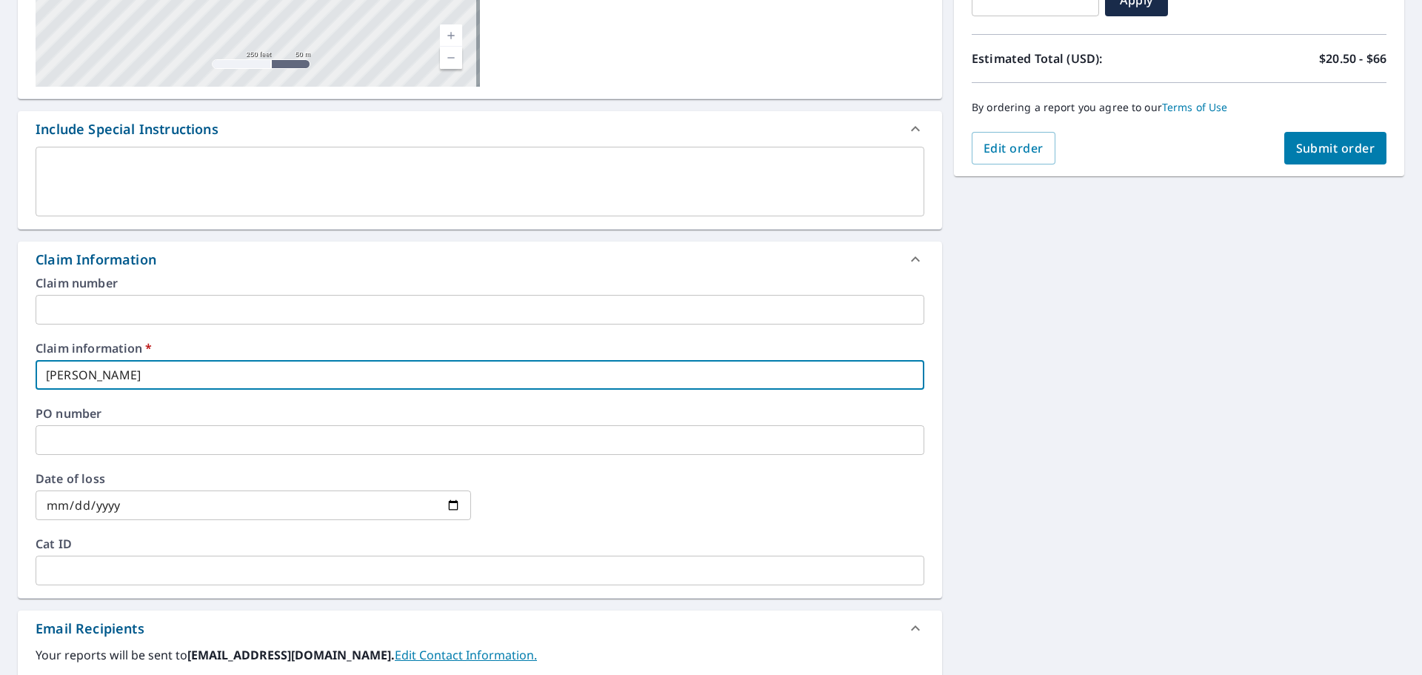
checkbox input "true"
type input "chris wel"
checkbox input "true"
type input "chris well"
checkbox input "true"
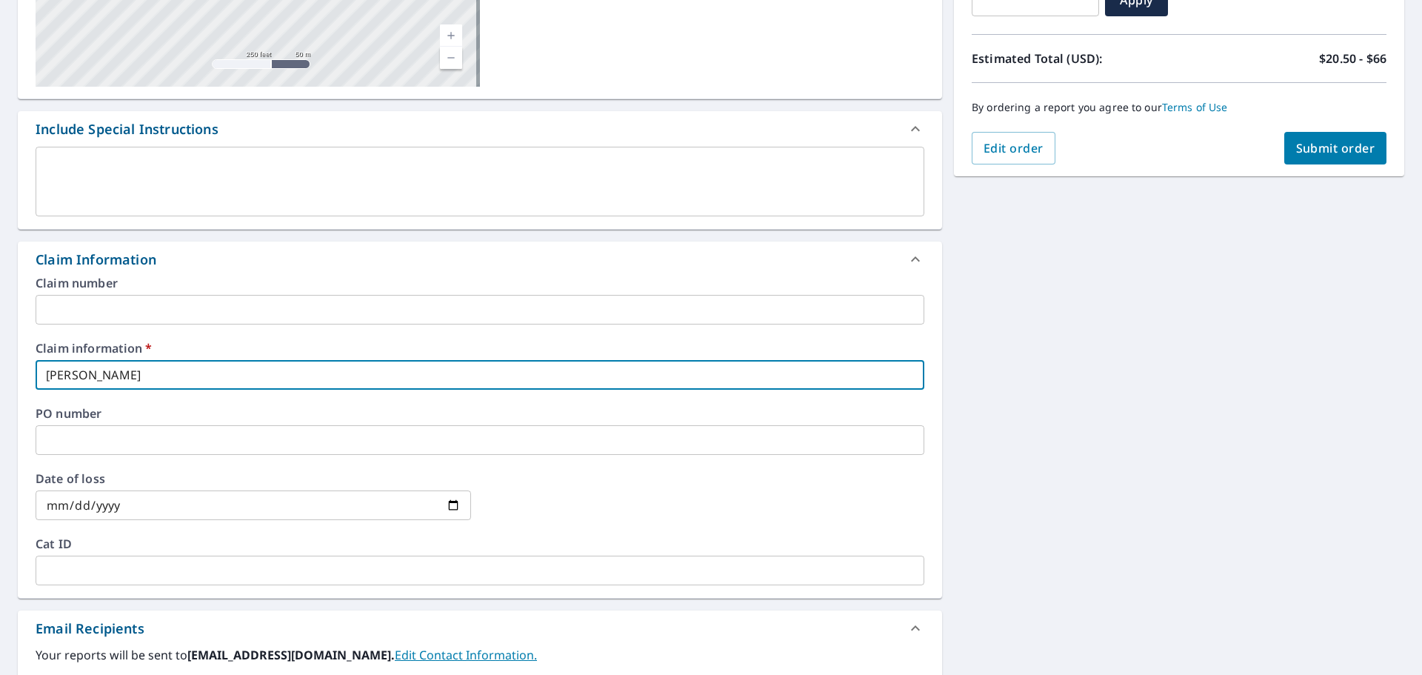
type input "chris wells"
checkbox input "true"
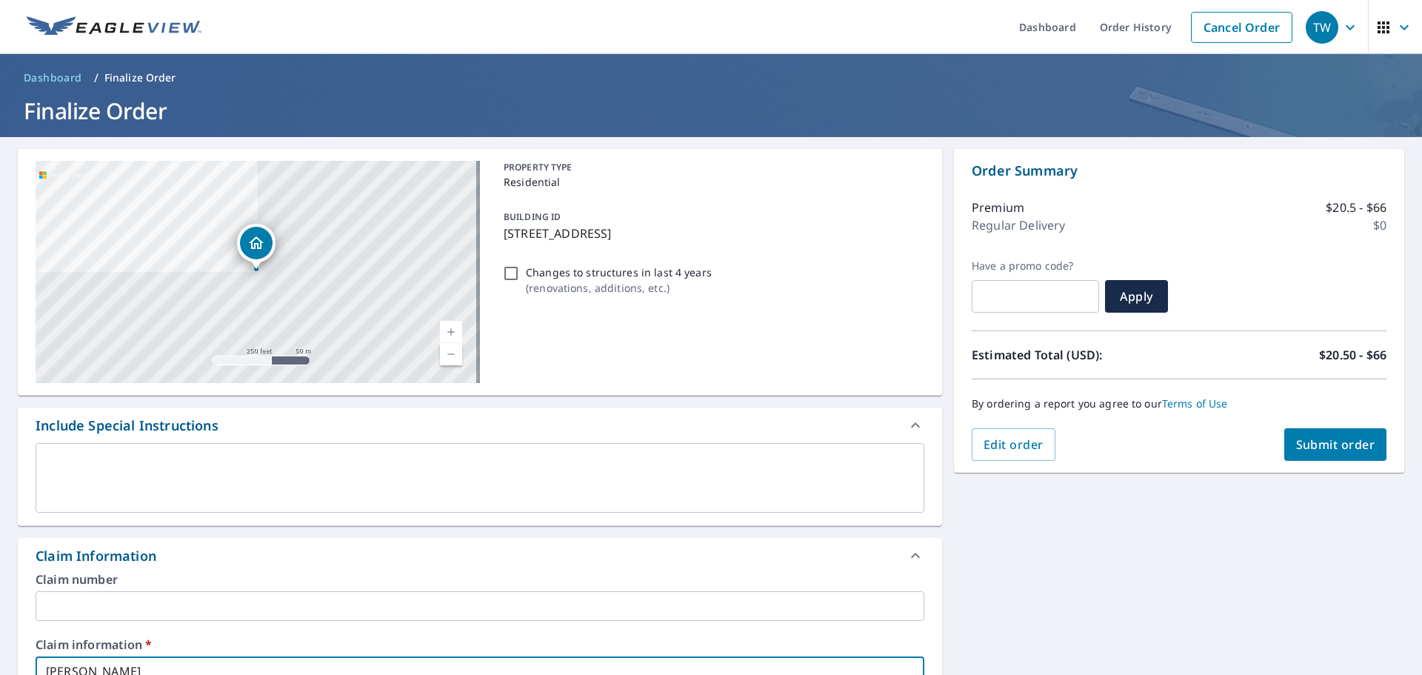
type input "chris wells"
click at [1298, 447] on span "Submit order" at bounding box center [1335, 444] width 79 height 16
checkbox input "true"
